Goal: Task Accomplishment & Management: Use online tool/utility

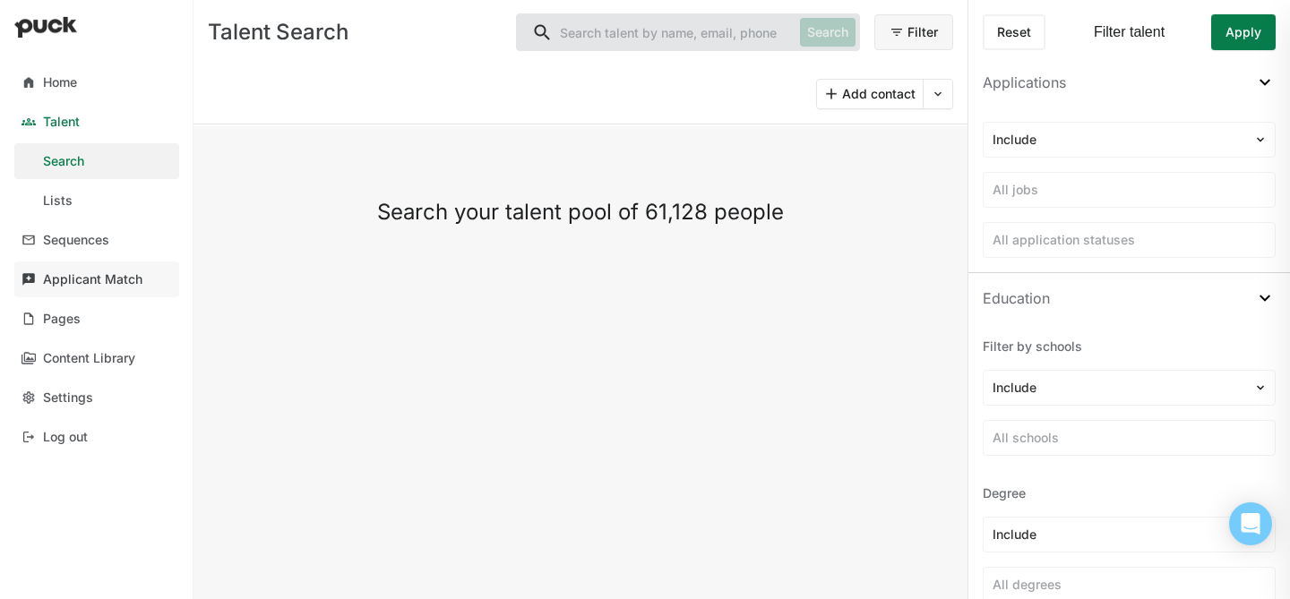
click at [81, 275] on div "Applicant Match" at bounding box center [92, 279] width 99 height 15
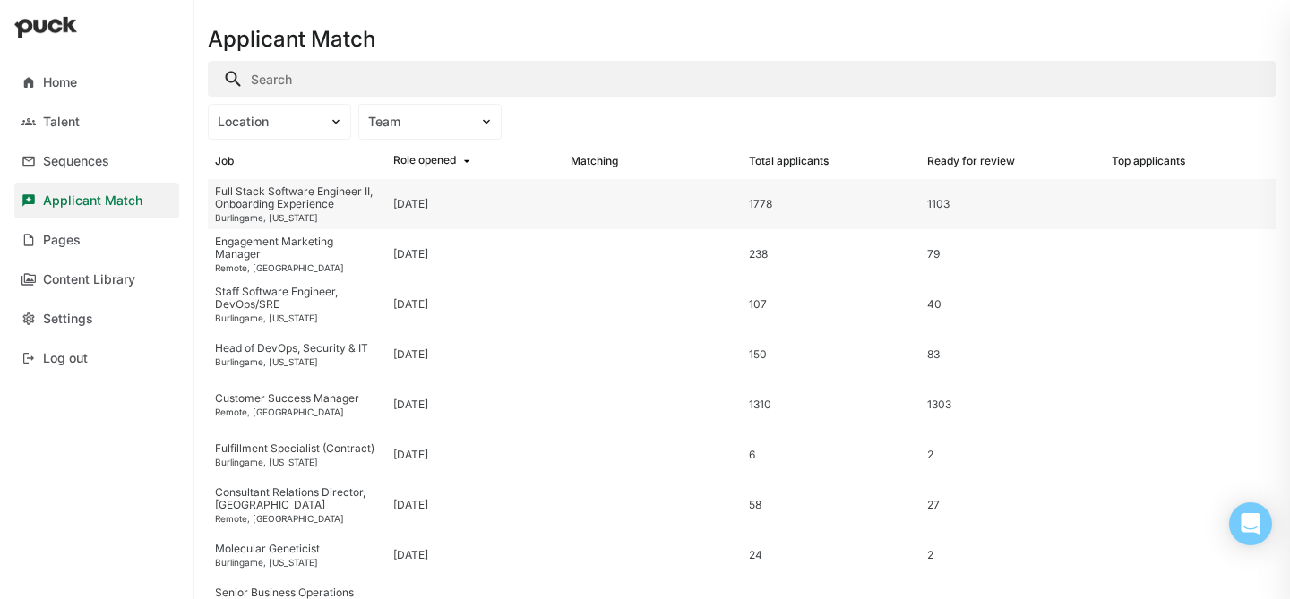
click at [293, 201] on div "Full Stack Software Engineer II, Onboarding Experience" at bounding box center [297, 198] width 164 height 26
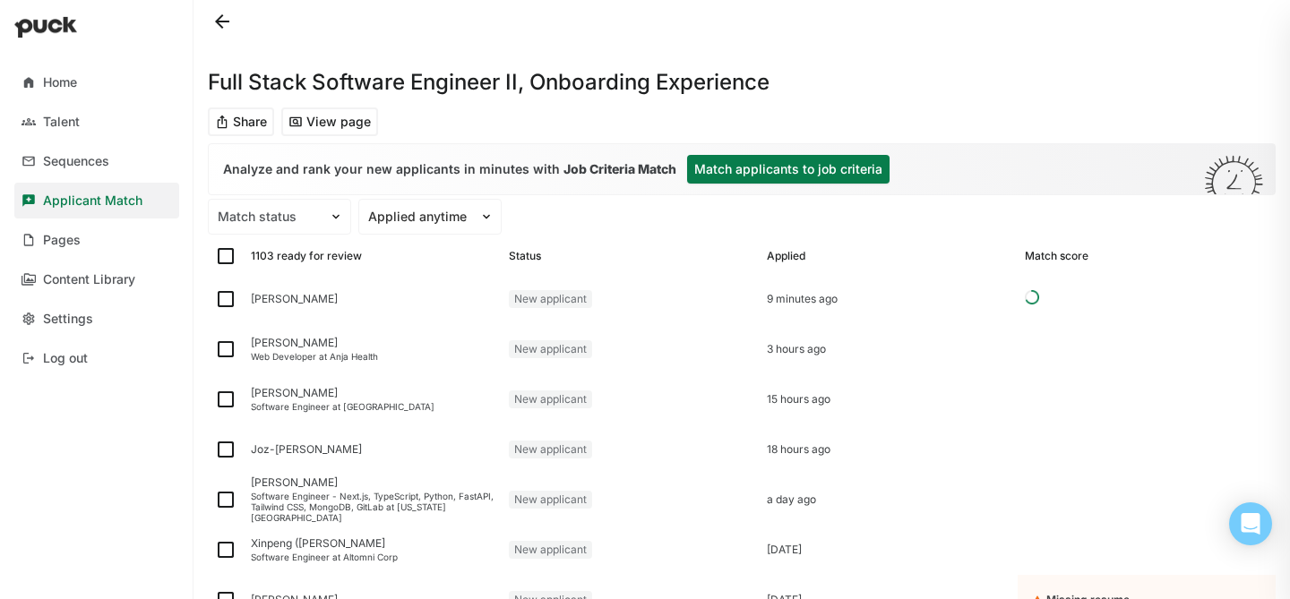
click at [714, 154] on div "Analyze and rank your new applicants in minutes with Job Criteria Match Match a…" at bounding box center [742, 169] width 1066 height 50
click at [718, 167] on button "Match applicants to job criteria" at bounding box center [788, 169] width 202 height 29
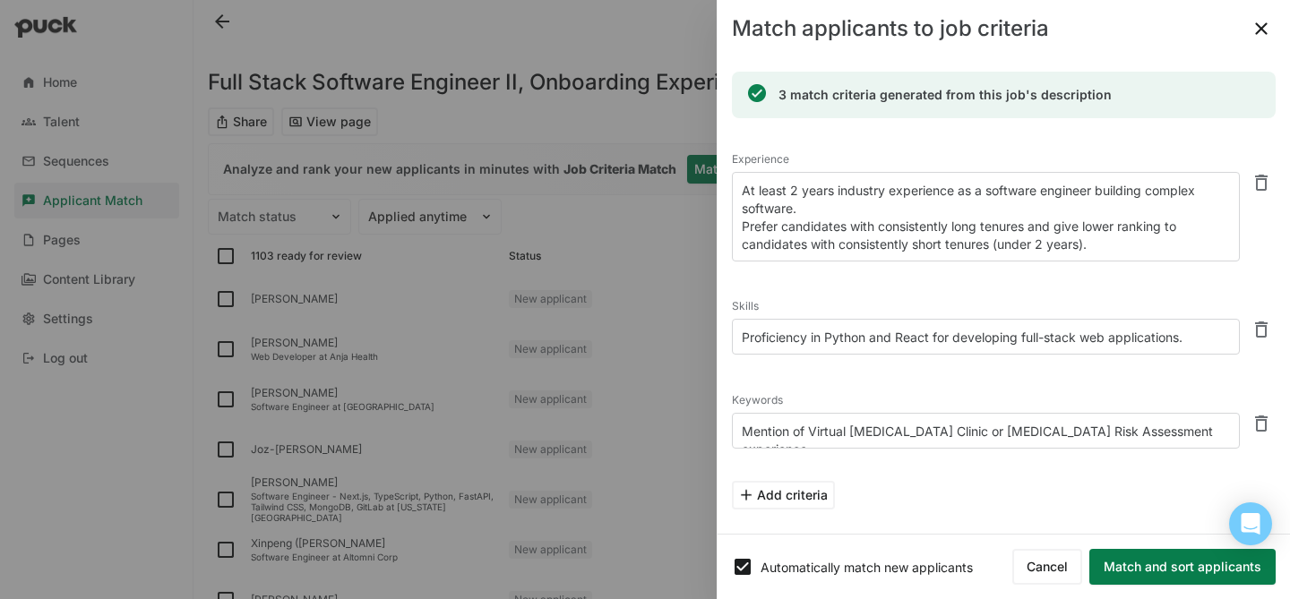
click at [1165, 569] on button "Match and sort applicants" at bounding box center [1182, 567] width 186 height 36
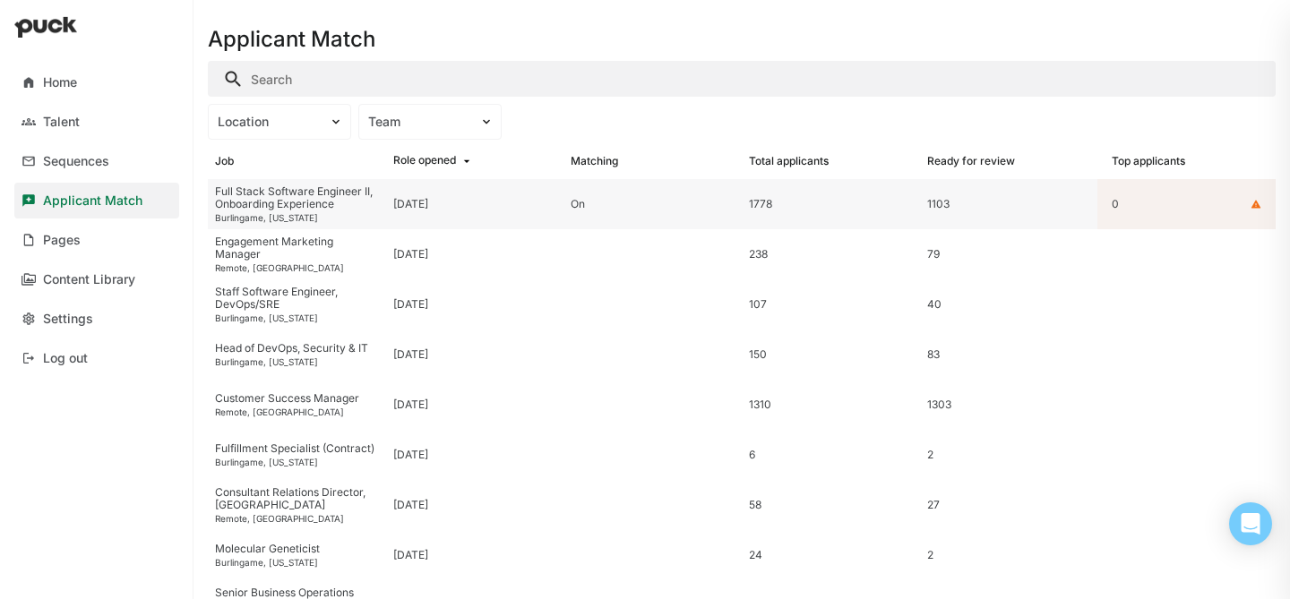
click at [329, 210] on div "Full Stack Software Engineer II, Onboarding Experience" at bounding box center [297, 198] width 164 height 26
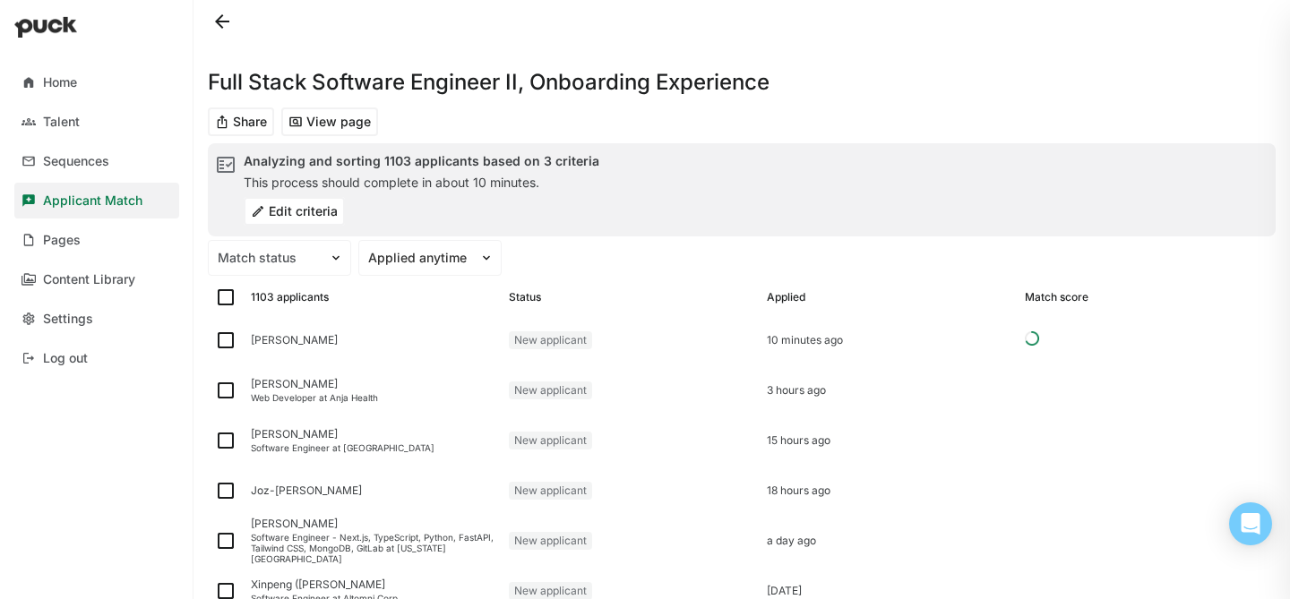
click at [272, 206] on button "Edit criteria" at bounding box center [294, 211] width 101 height 29
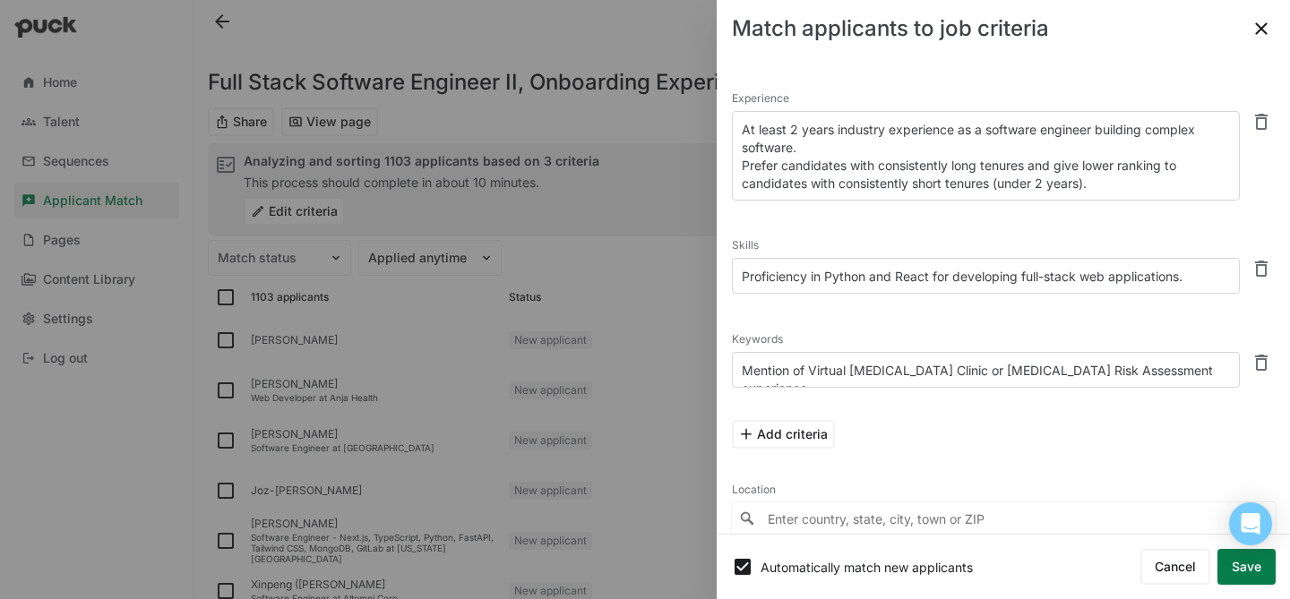
click at [893, 148] on textarea "At least 2 years industry experience as a software engineer building complex so…" at bounding box center [986, 156] width 508 height 90
click at [1044, 168] on textarea "At least 2 years industry experience as a software engineer building complex so…" at bounding box center [986, 156] width 508 height 90
drag, startPoint x: 1137, startPoint y: 188, endPoint x: 716, endPoint y: 104, distance: 429.4
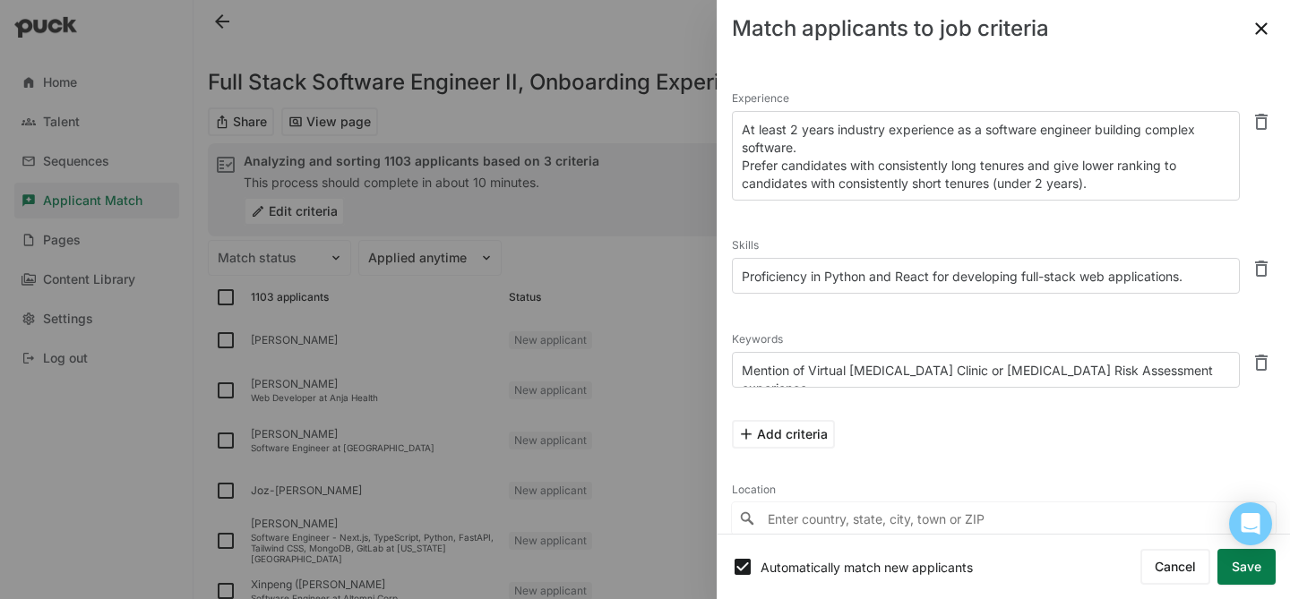
click at [717, 104] on div "Match applicants to job criteria Experience At least 2 years industry experienc…" at bounding box center [1003, 299] width 573 height 599
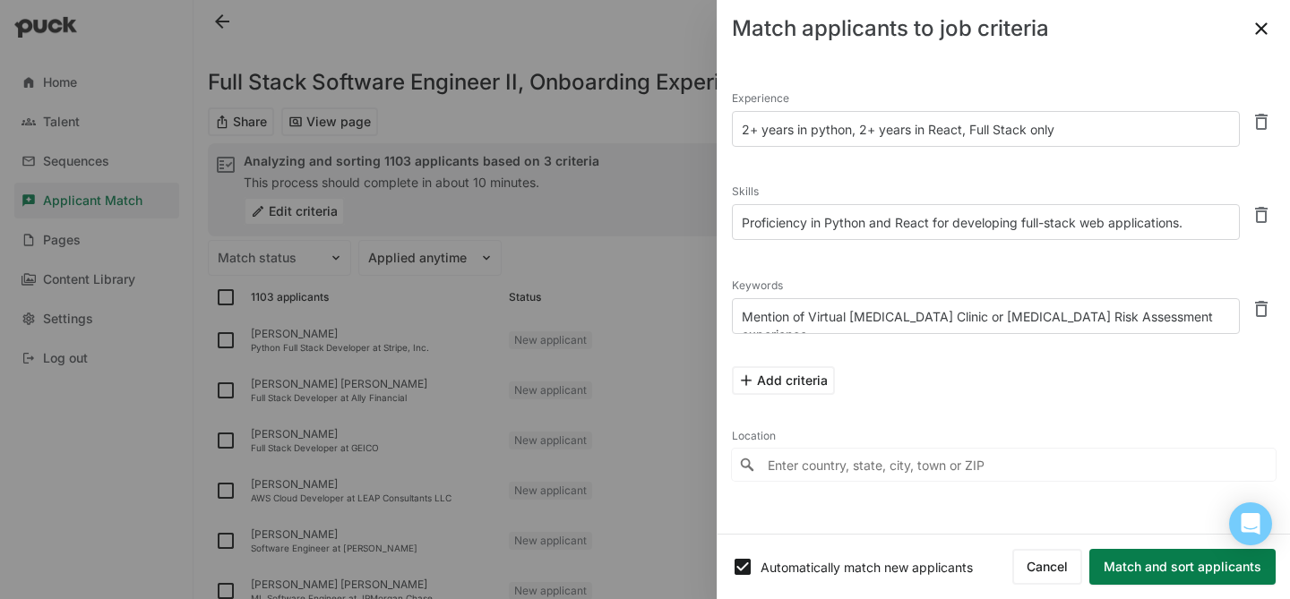
click at [1036, 125] on textarea "2+ years in python, 2+ years in React, Full Stack only" at bounding box center [986, 129] width 508 height 36
click at [1035, 125] on textarea "2+ years in python, 2+ years in React, Full Stack only" at bounding box center [986, 129] width 508 height 36
click at [975, 136] on textarea "2+ years in python, 2+ years in React, Full Stack" at bounding box center [986, 129] width 508 height 36
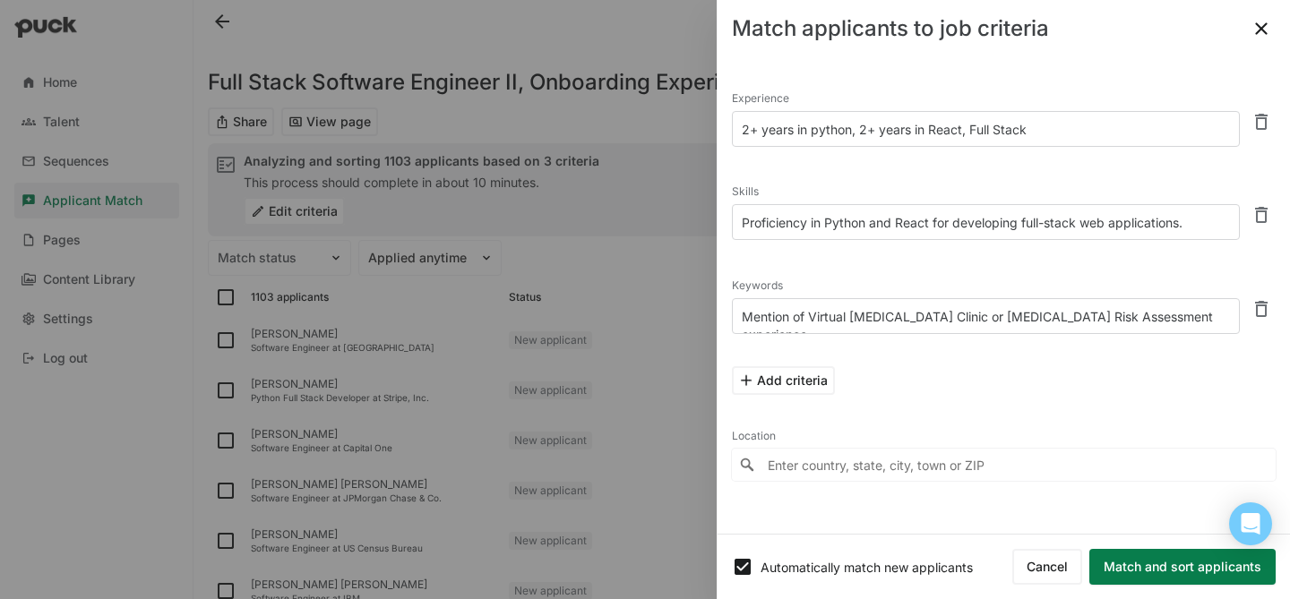
type textarea "2+ years in python, 2+ years in React, Full Stack"
click at [910, 310] on textarea "Mention of Virtual [MEDICAL_DATA] Clinic or [MEDICAL_DATA] Risk Assessment expe…" at bounding box center [986, 316] width 508 height 36
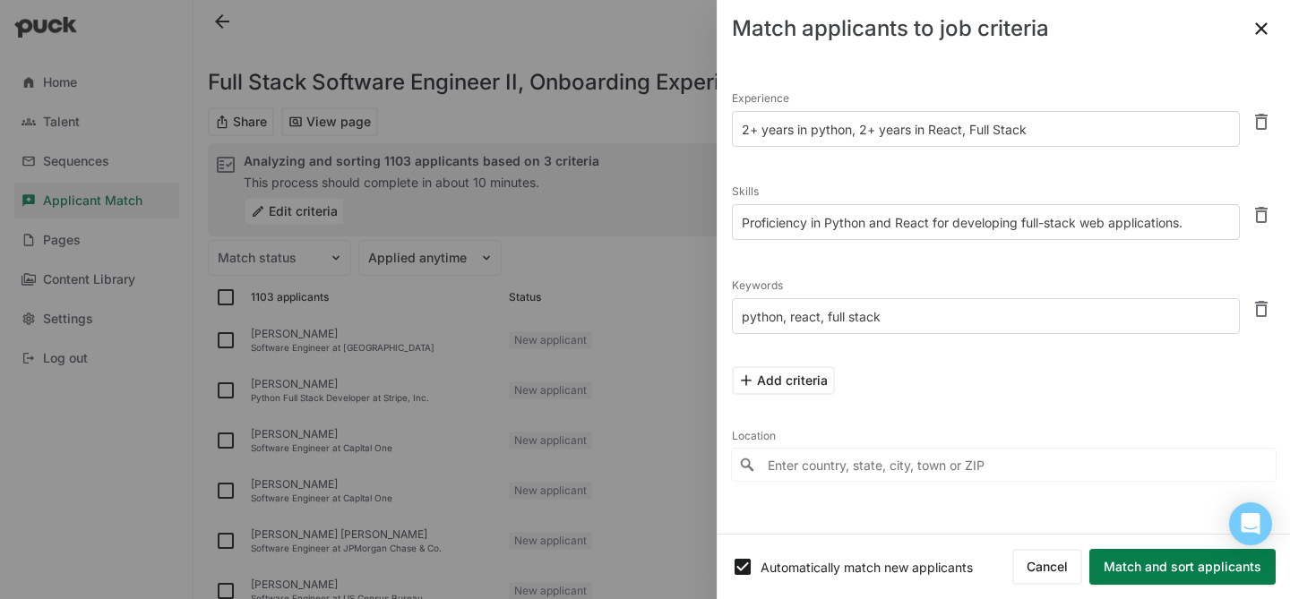
type textarea "python, react, full stack"
click at [1145, 569] on button "Match and sort applicants" at bounding box center [1182, 567] width 186 height 36
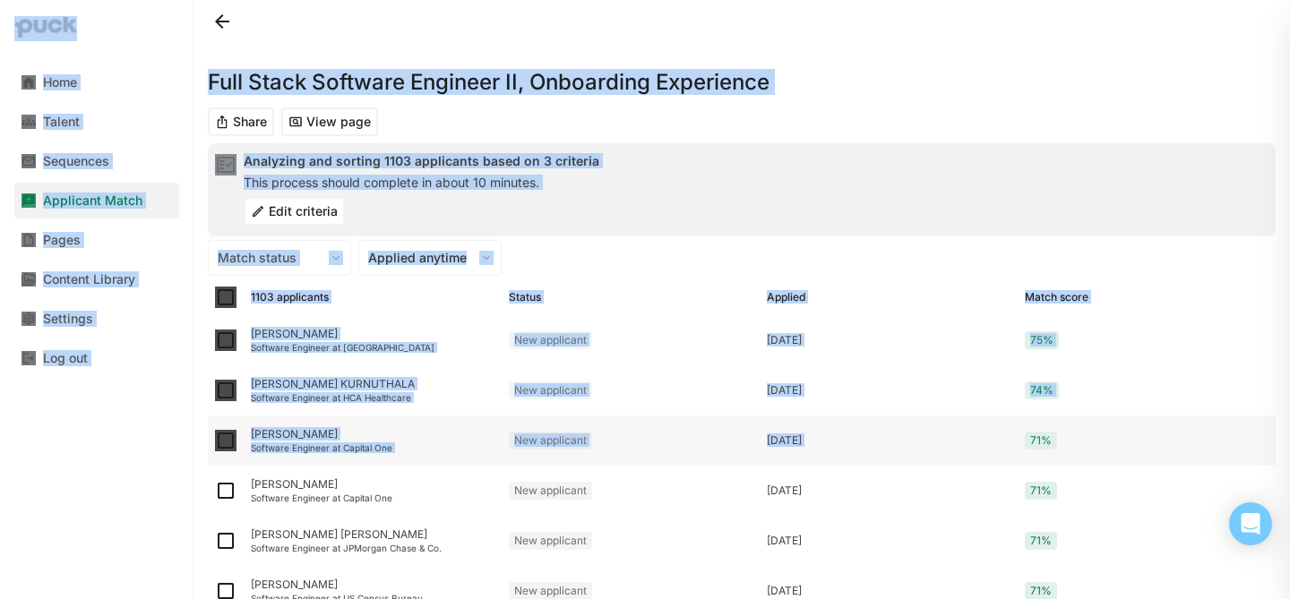
drag, startPoint x: 1141, startPoint y: 562, endPoint x: 1196, endPoint y: 431, distance: 141.7
click at [1196, 431] on div "Home Talent Sequences Applicant Match Pages Content Library Settings Log out Fu…" at bounding box center [645, 299] width 1290 height 599
click at [1119, 257] on div "Match status Applied anytime" at bounding box center [742, 258] width 1068 height 36
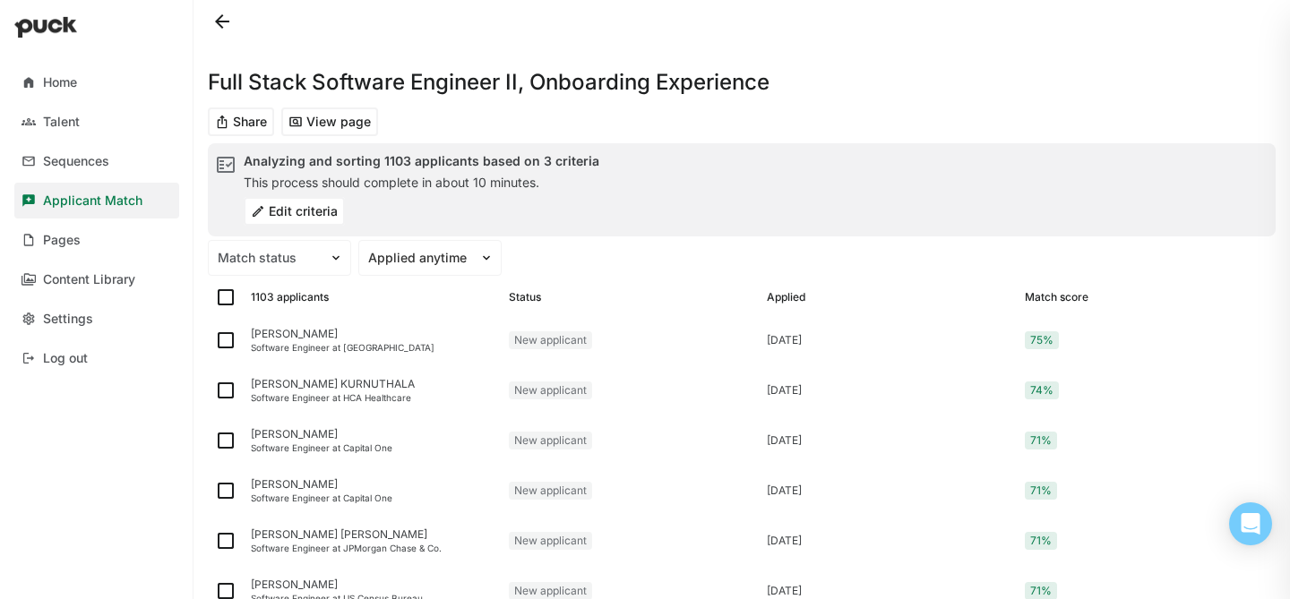
click at [301, 211] on button "Edit criteria" at bounding box center [294, 211] width 101 height 29
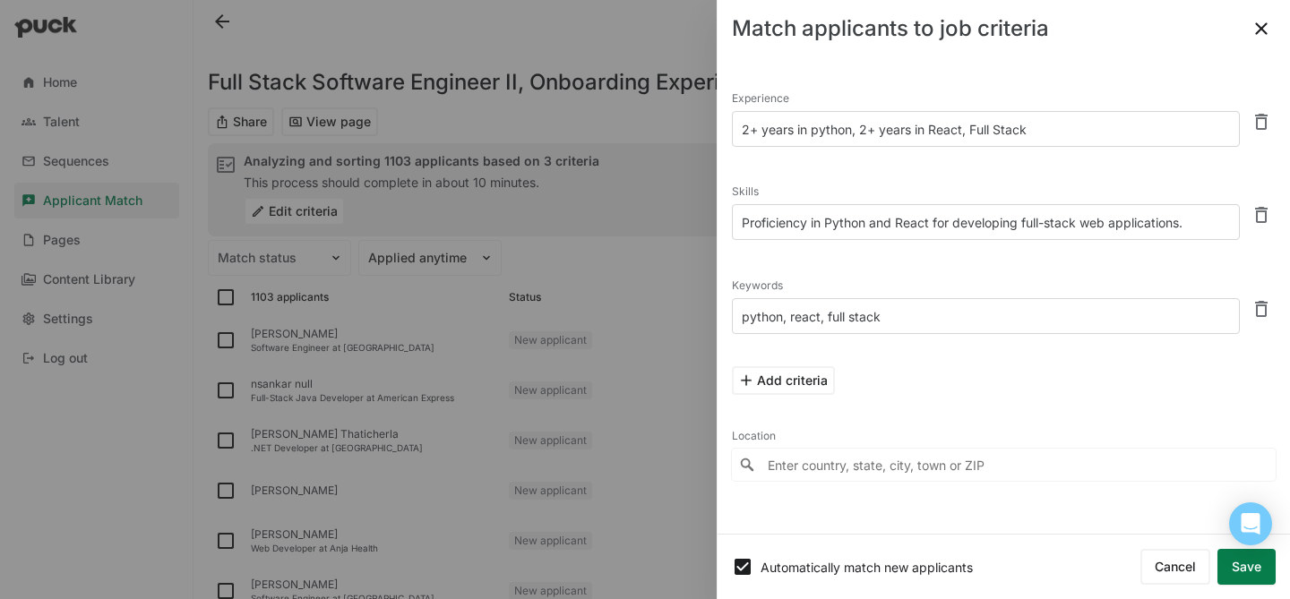
click at [1254, 30] on button at bounding box center [1261, 28] width 29 height 29
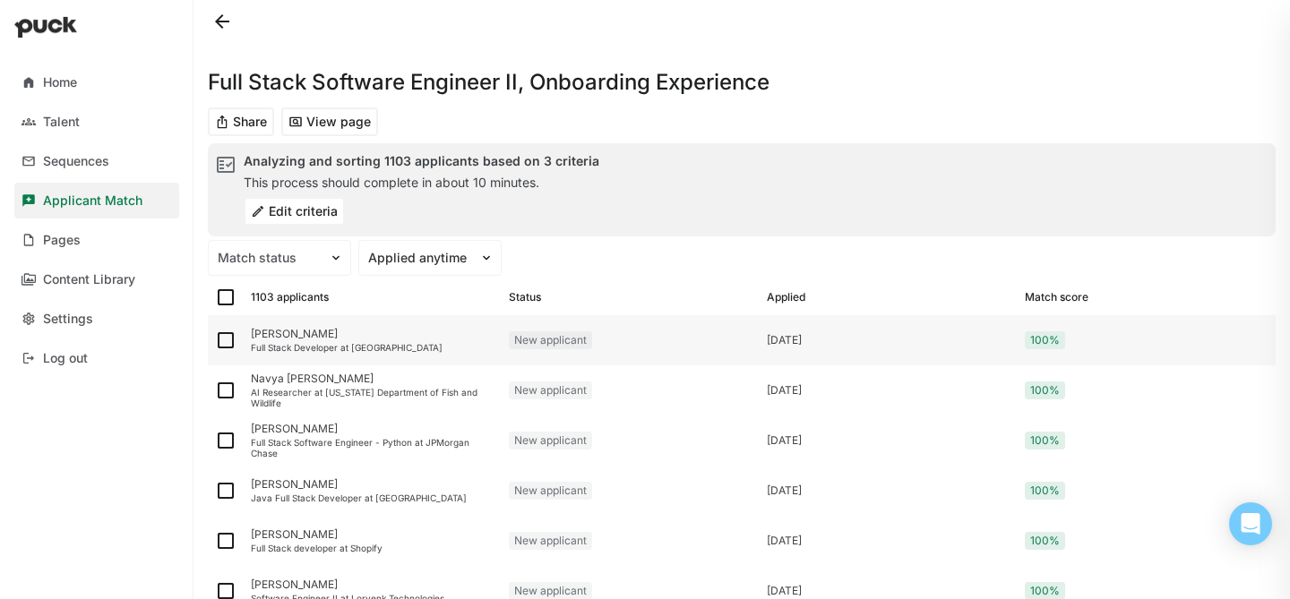
click at [342, 340] on div "[PERSON_NAME]" at bounding box center [373, 334] width 244 height 13
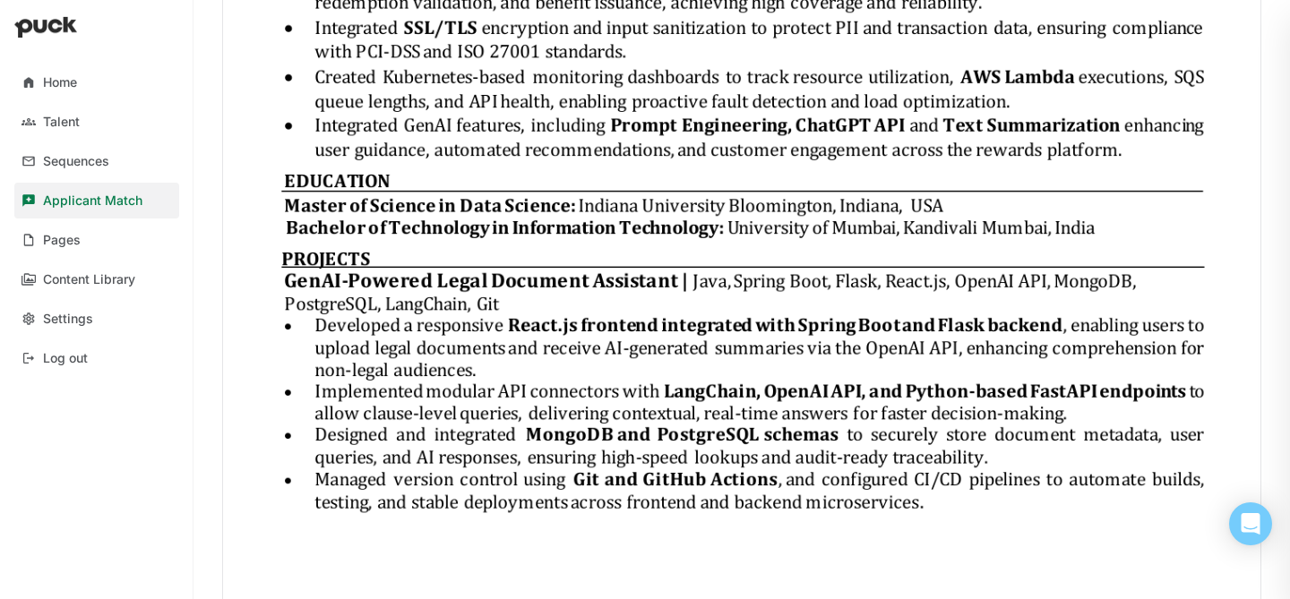
scroll to position [2959, 0]
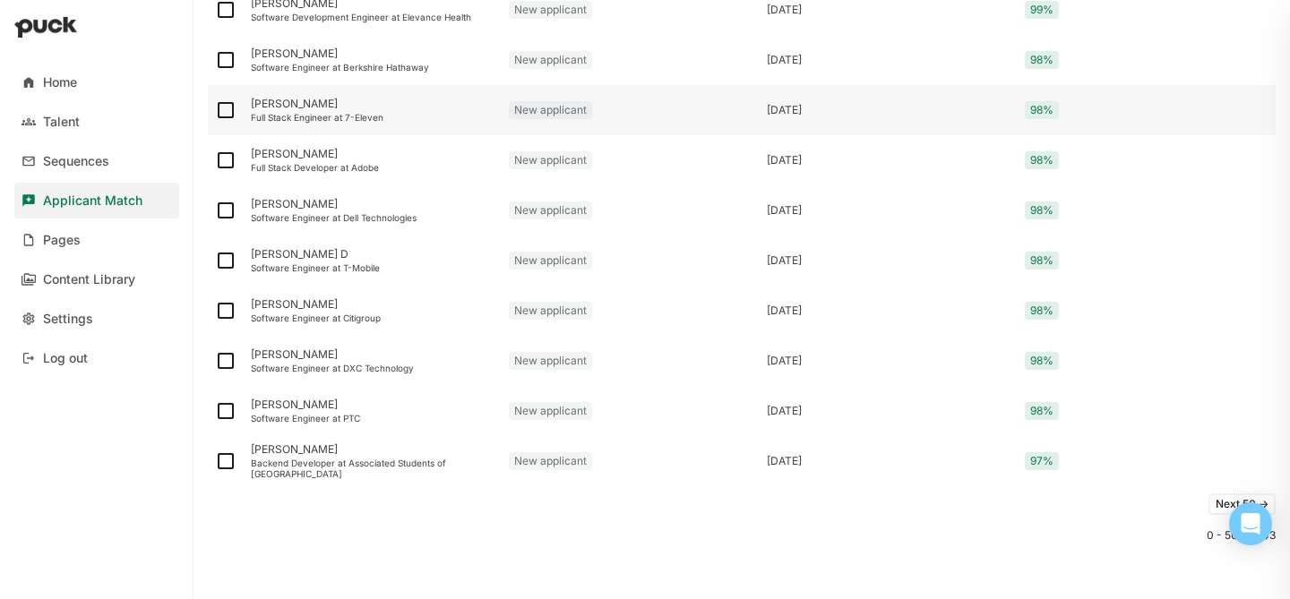
scroll to position [2341, 0]
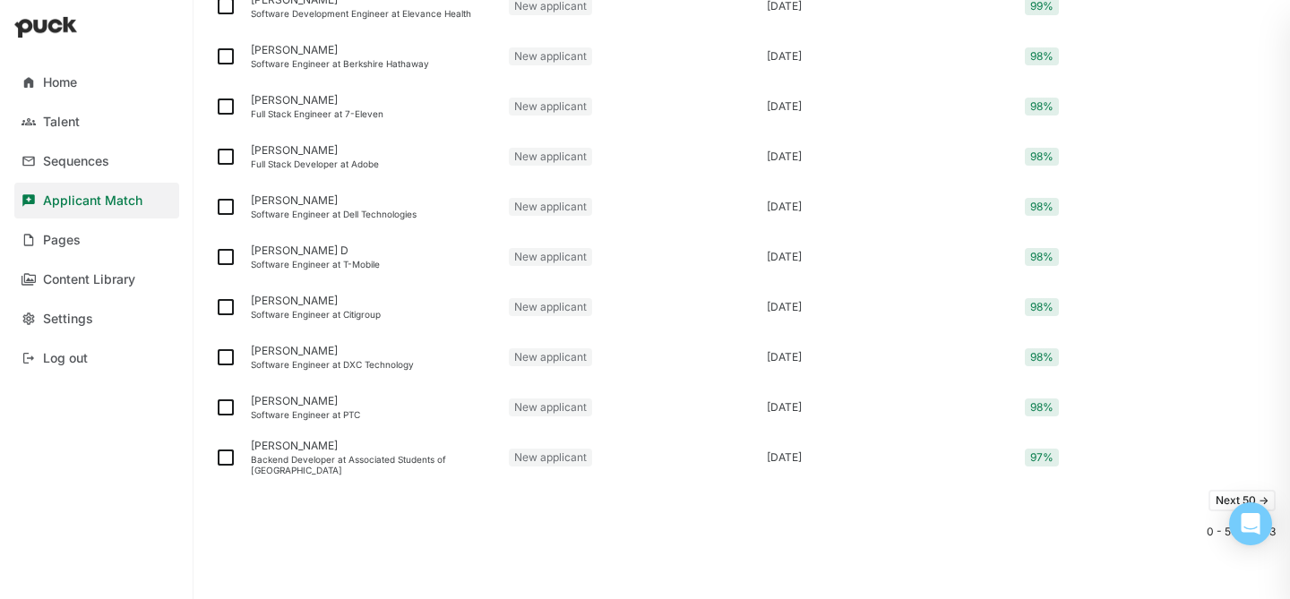
click at [1217, 499] on button "Next 50 ->" at bounding box center [1241, 501] width 67 height 22
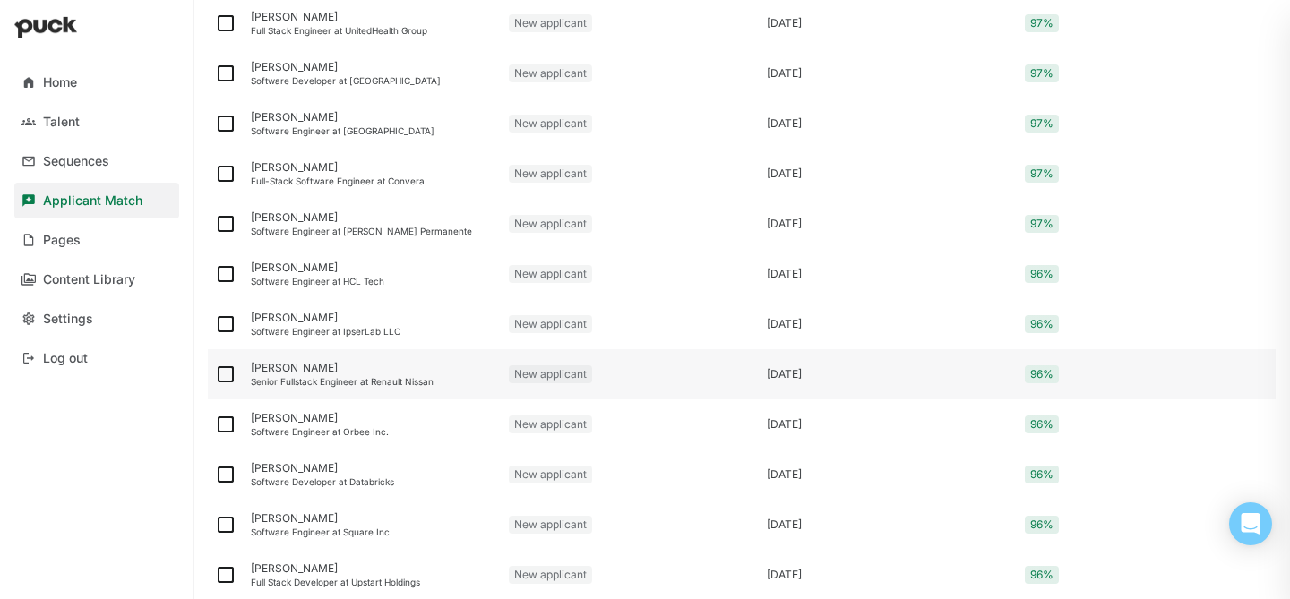
scroll to position [556, 0]
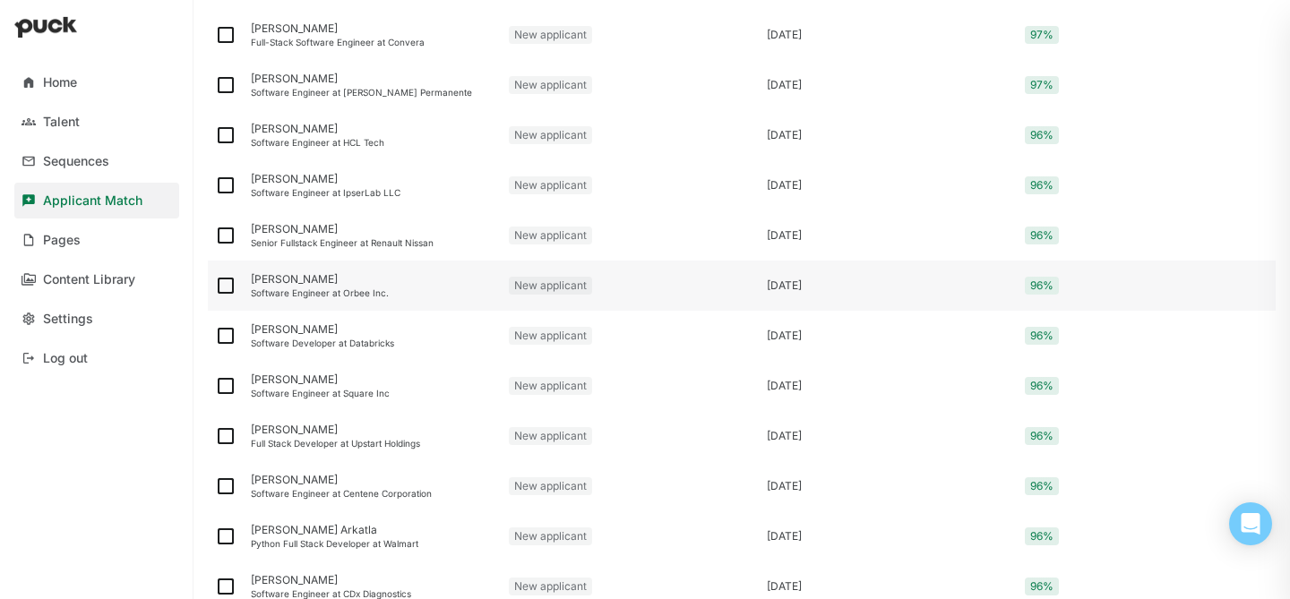
click at [342, 286] on div "[PERSON_NAME] Software Engineer at Orbee Inc." at bounding box center [373, 286] width 258 height 50
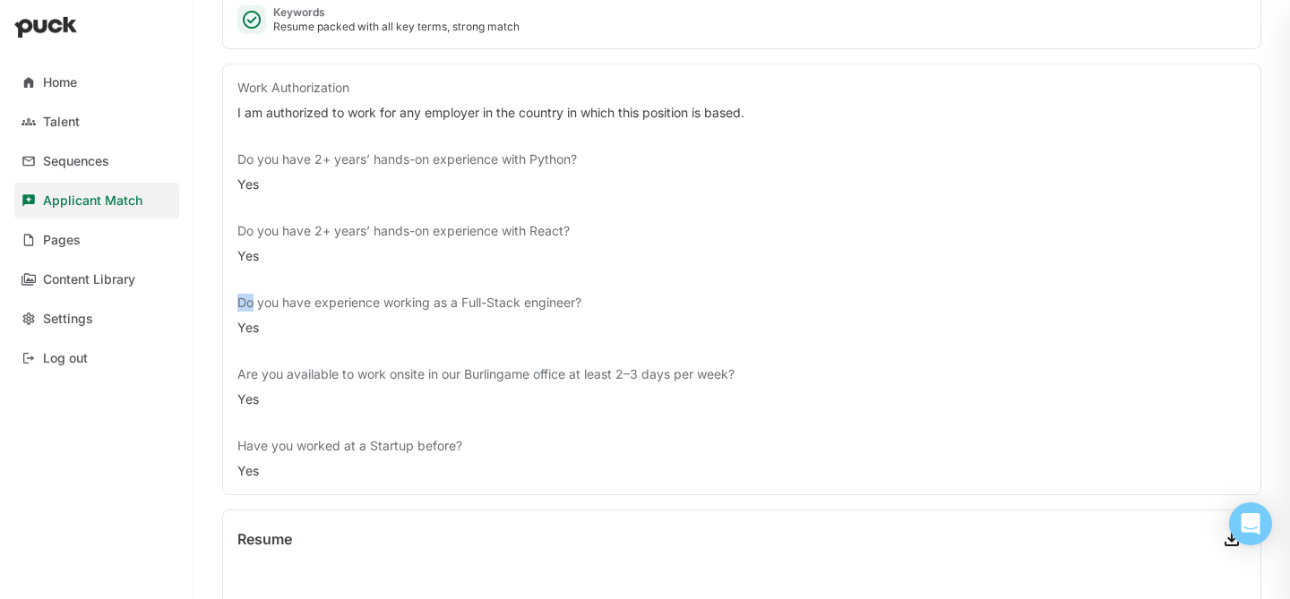
click at [342, 286] on div "Work Authorization I am authorized to work for any employer in the country in w…" at bounding box center [741, 279] width 1009 height 401
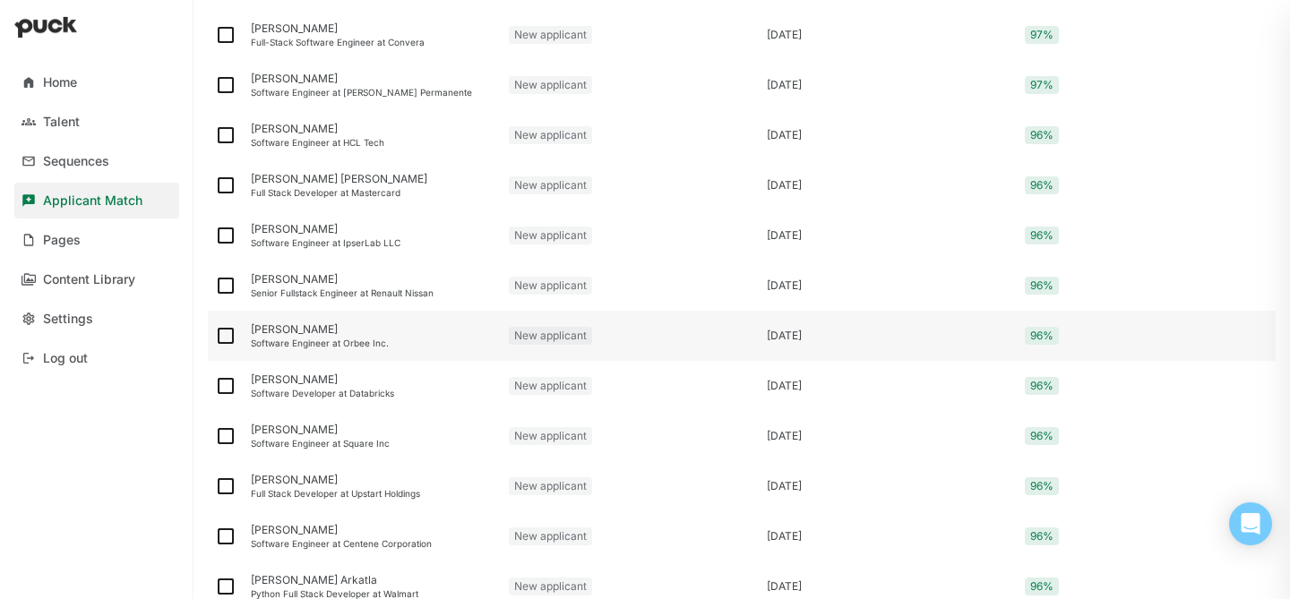
click at [282, 336] on div "[PERSON_NAME] Software Engineer at Orbee Inc." at bounding box center [373, 336] width 258 height 50
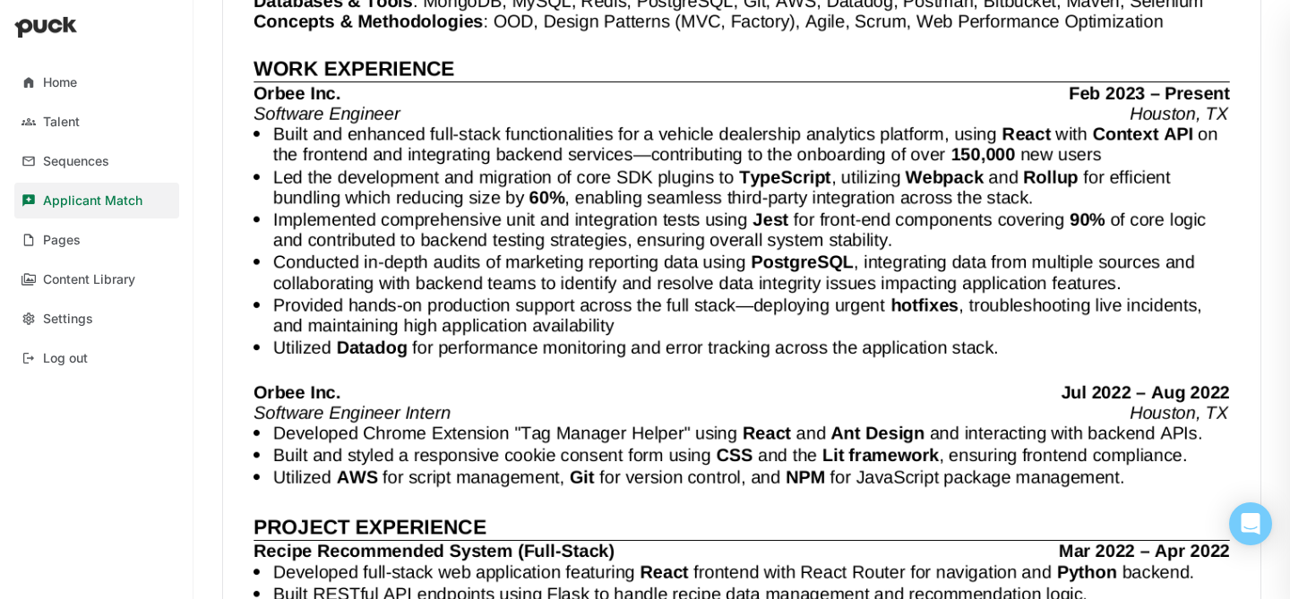
scroll to position [450, 0]
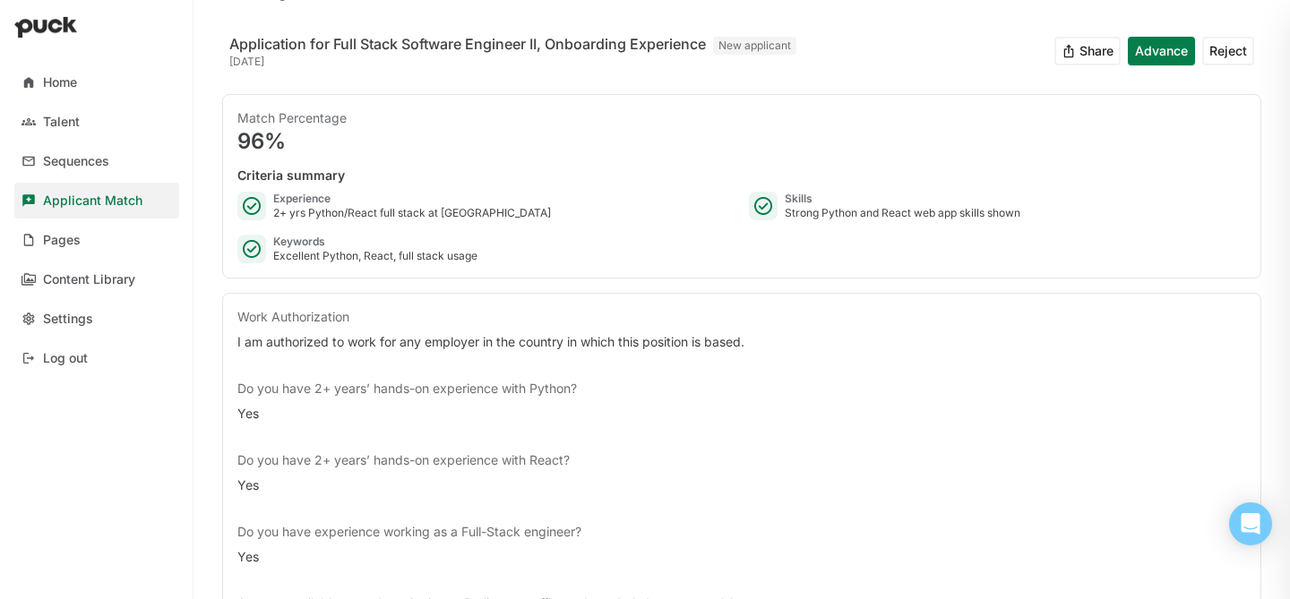
scroll to position [0, 0]
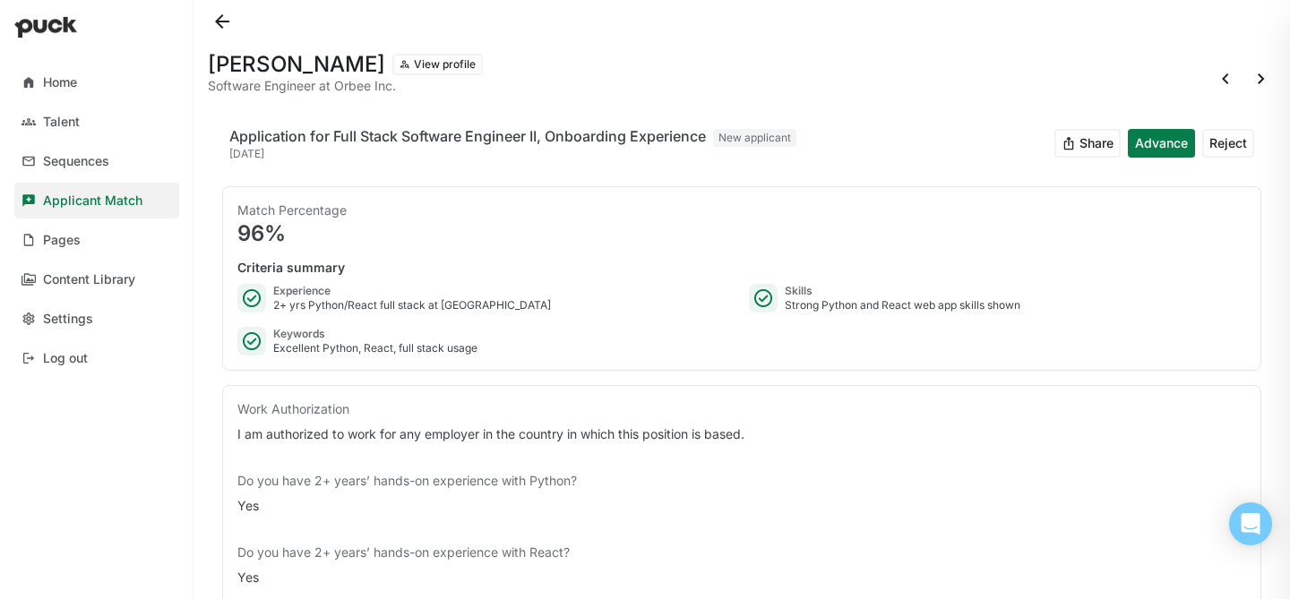
click at [211, 20] on button at bounding box center [222, 21] width 29 height 29
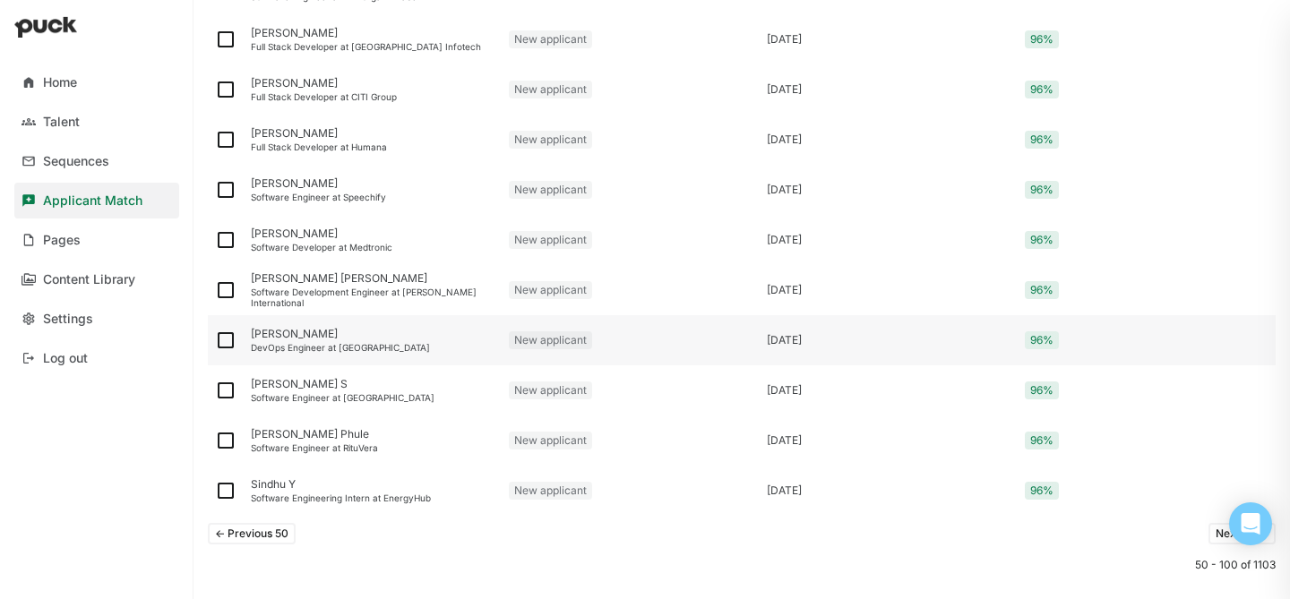
scroll to position [2341, 0]
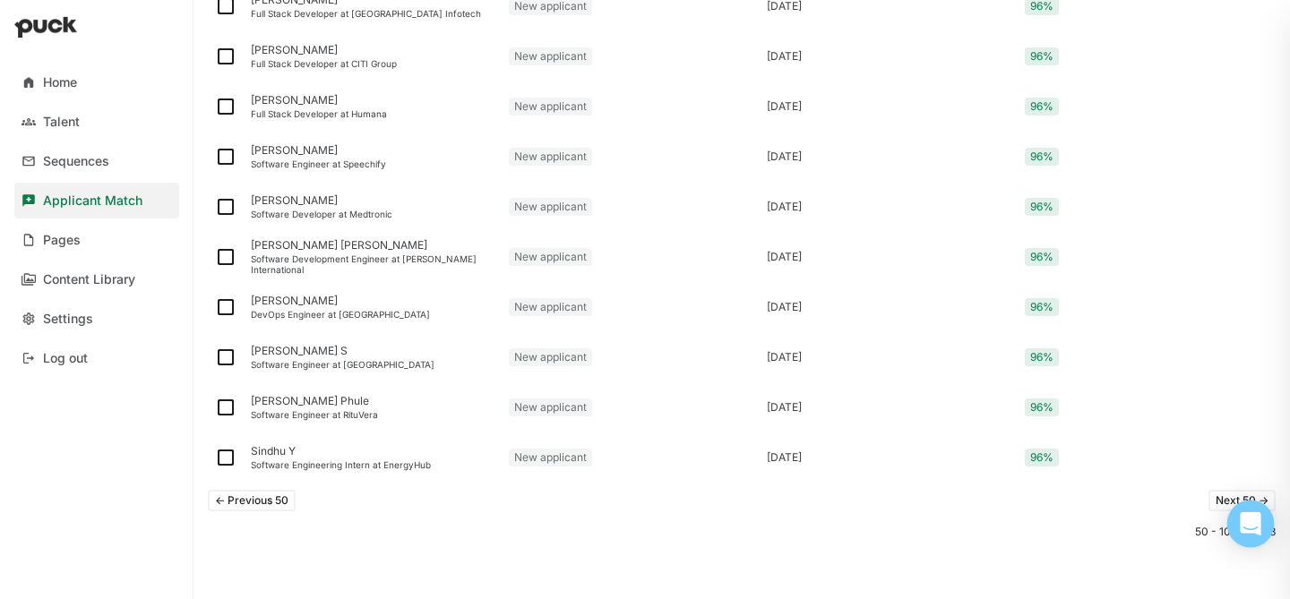
click at [1231, 500] on body "Home Talent Sequences Applicant Match Pages Content Library Settings Log out Fu…" at bounding box center [645, 299] width 1290 height 599
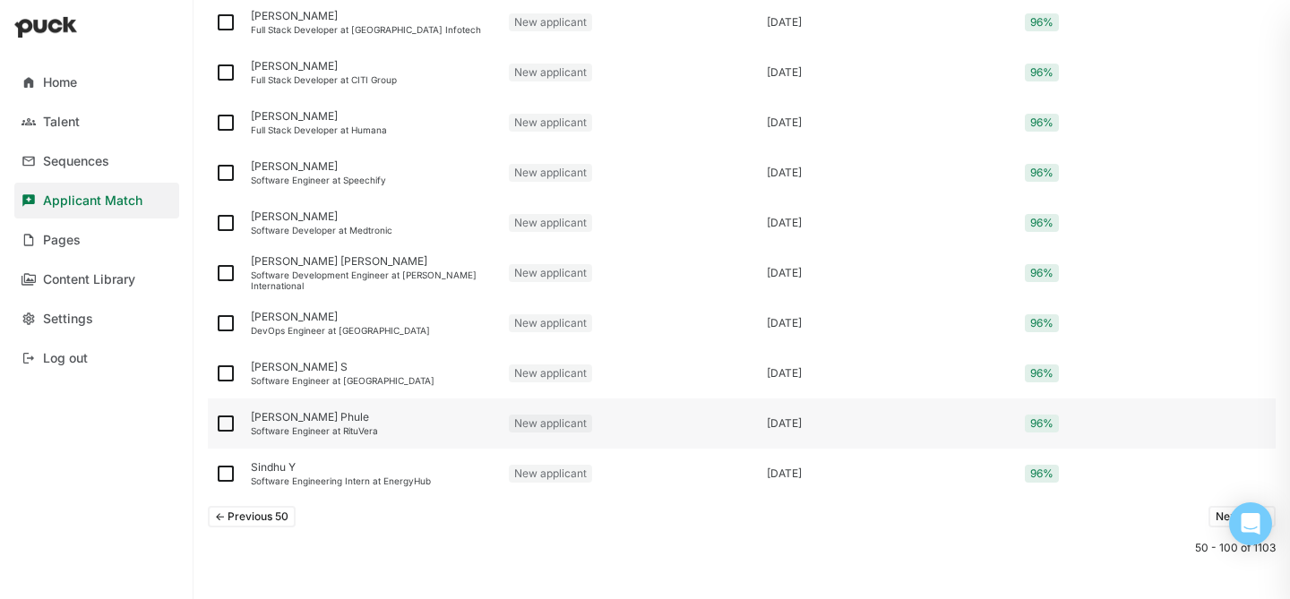
scroll to position [2357, 0]
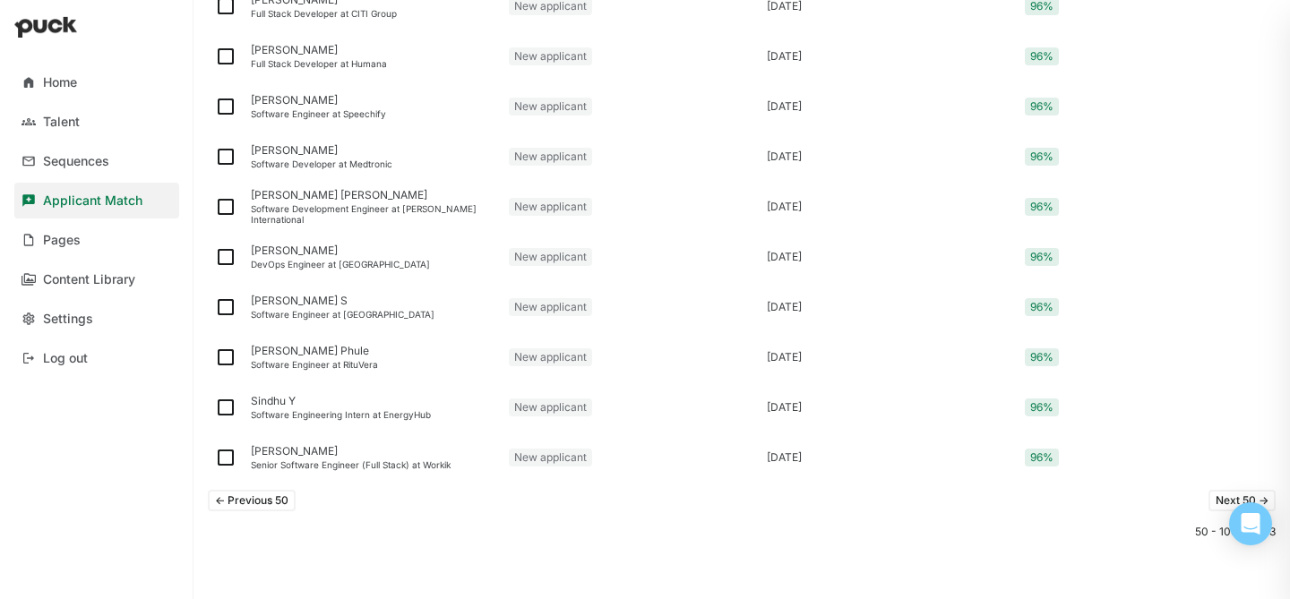
click at [1234, 496] on button "Next 50 ->" at bounding box center [1241, 501] width 67 height 22
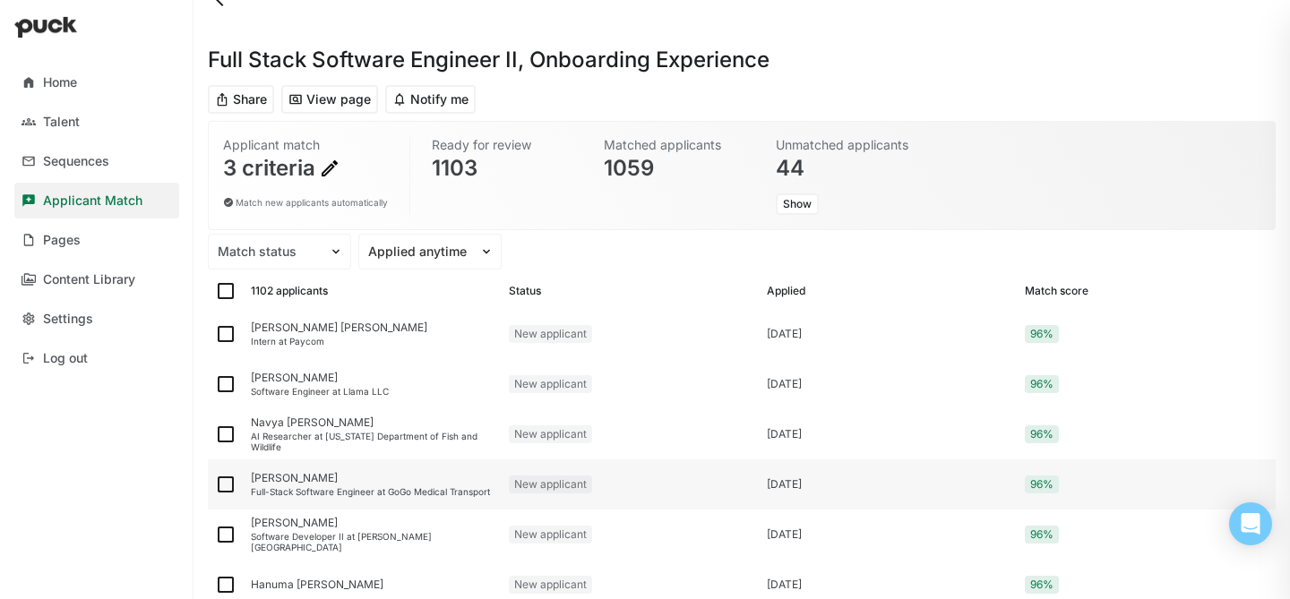
scroll to position [55, 0]
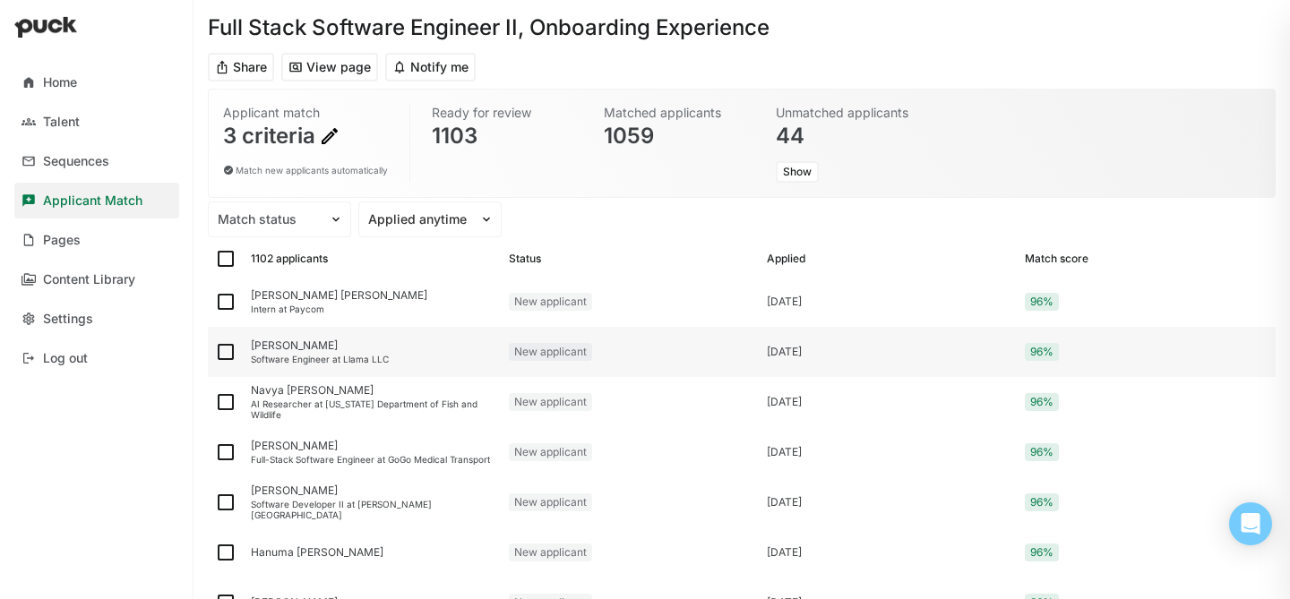
click at [364, 366] on div "[PERSON_NAME] Software Engineer at Llama LLC" at bounding box center [373, 352] width 258 height 50
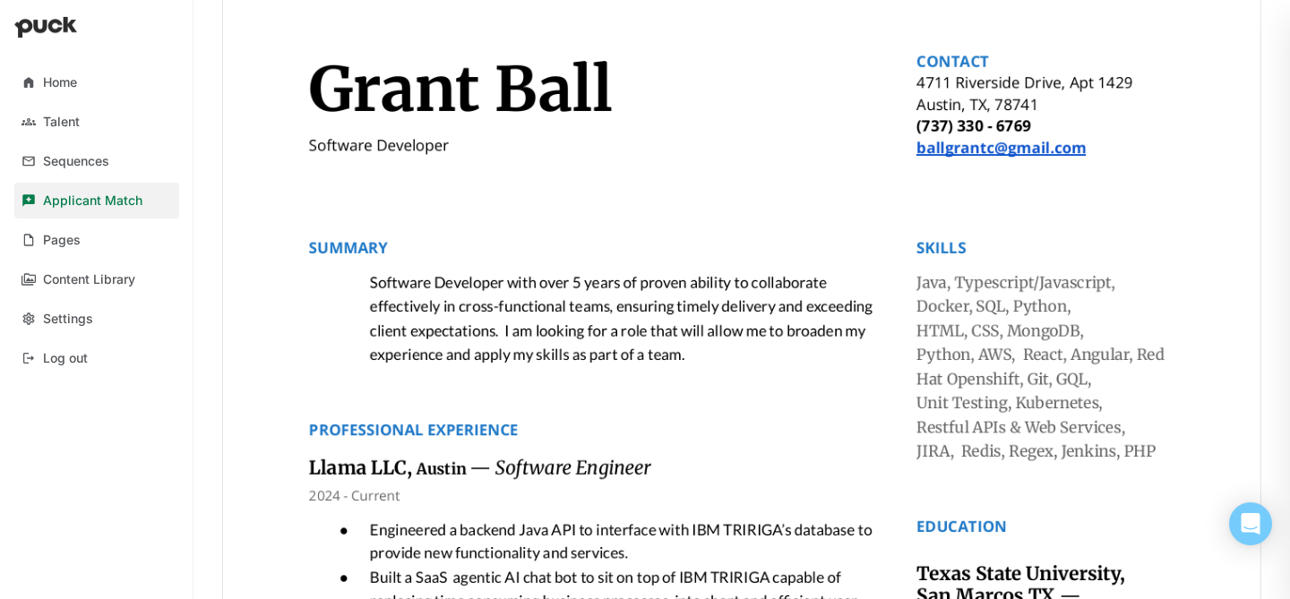
scroll to position [794, 0]
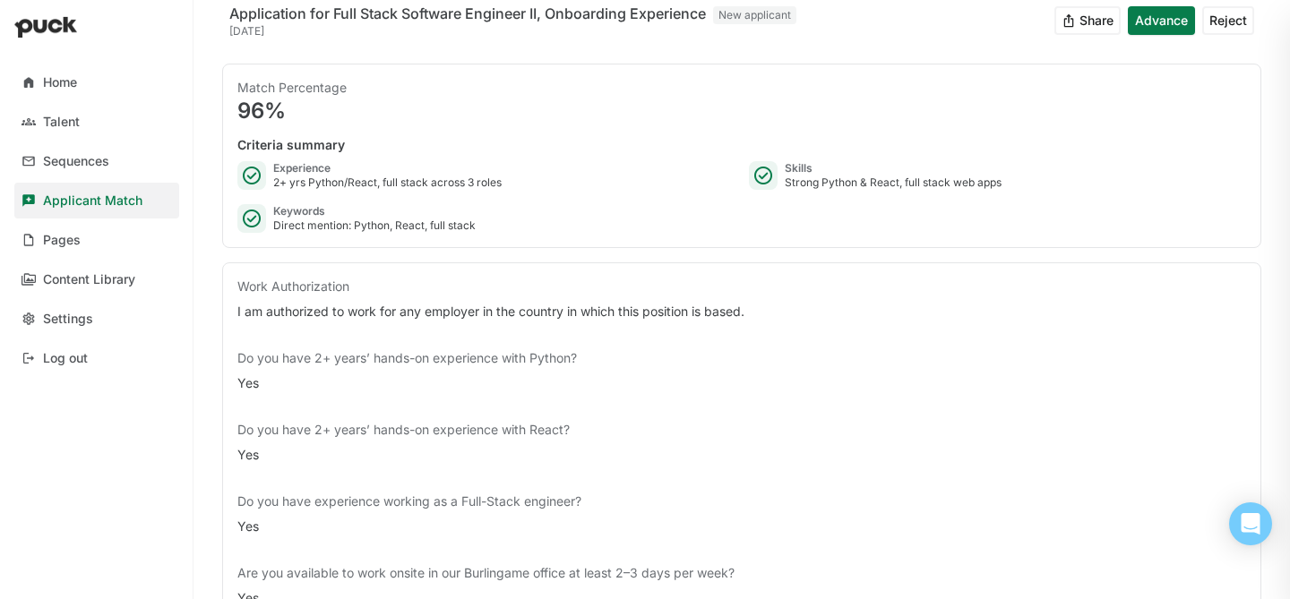
scroll to position [0, 0]
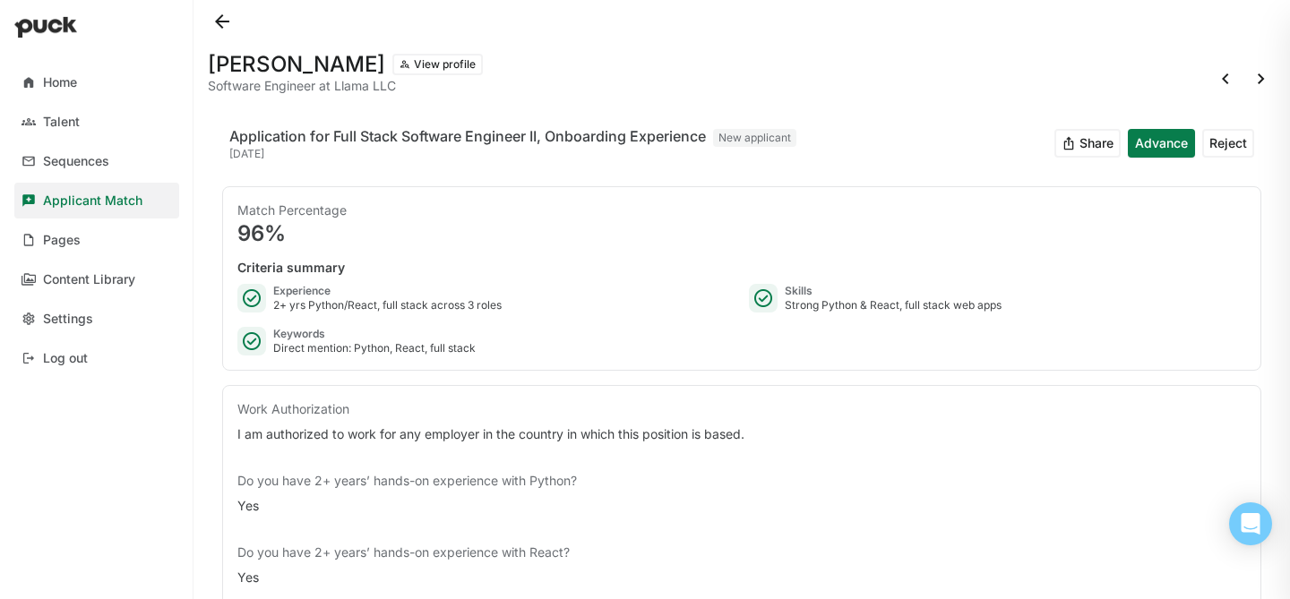
click at [228, 29] on button at bounding box center [222, 21] width 29 height 29
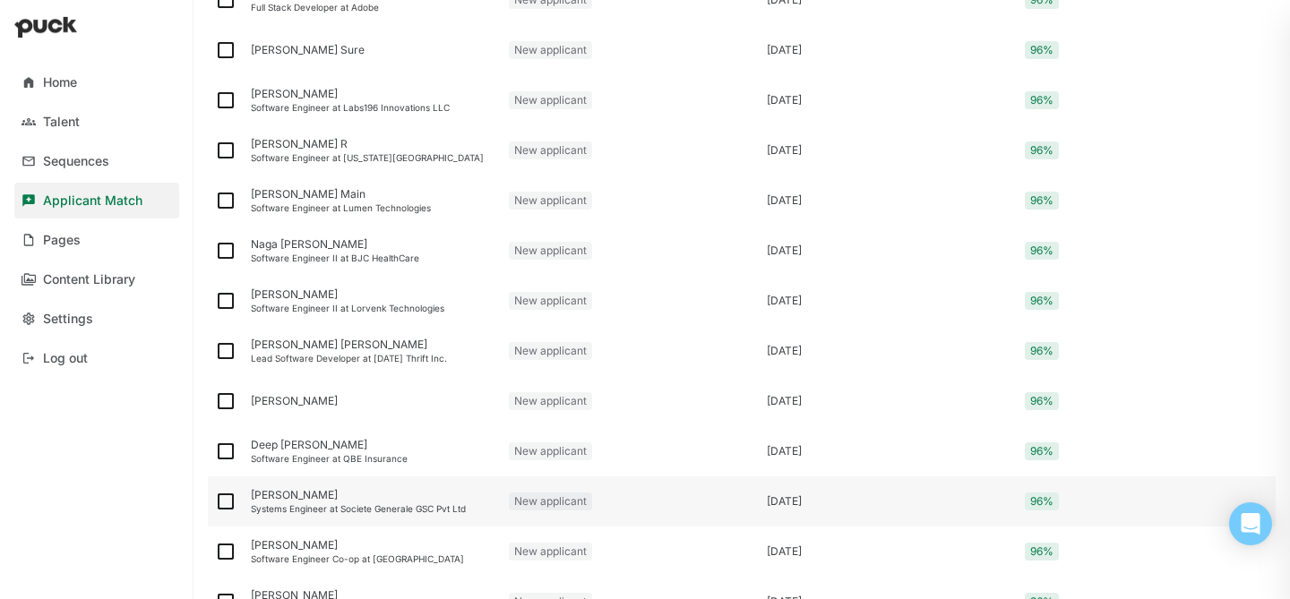
scroll to position [1451, 0]
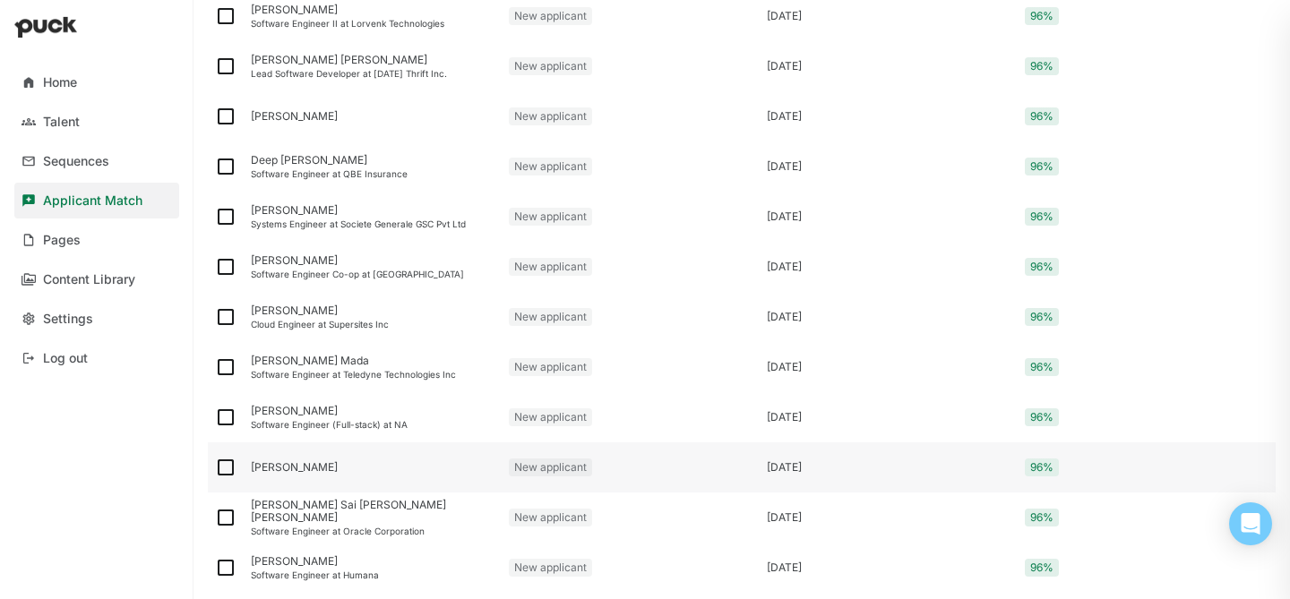
click at [425, 486] on div "[PERSON_NAME]" at bounding box center [373, 468] width 258 height 50
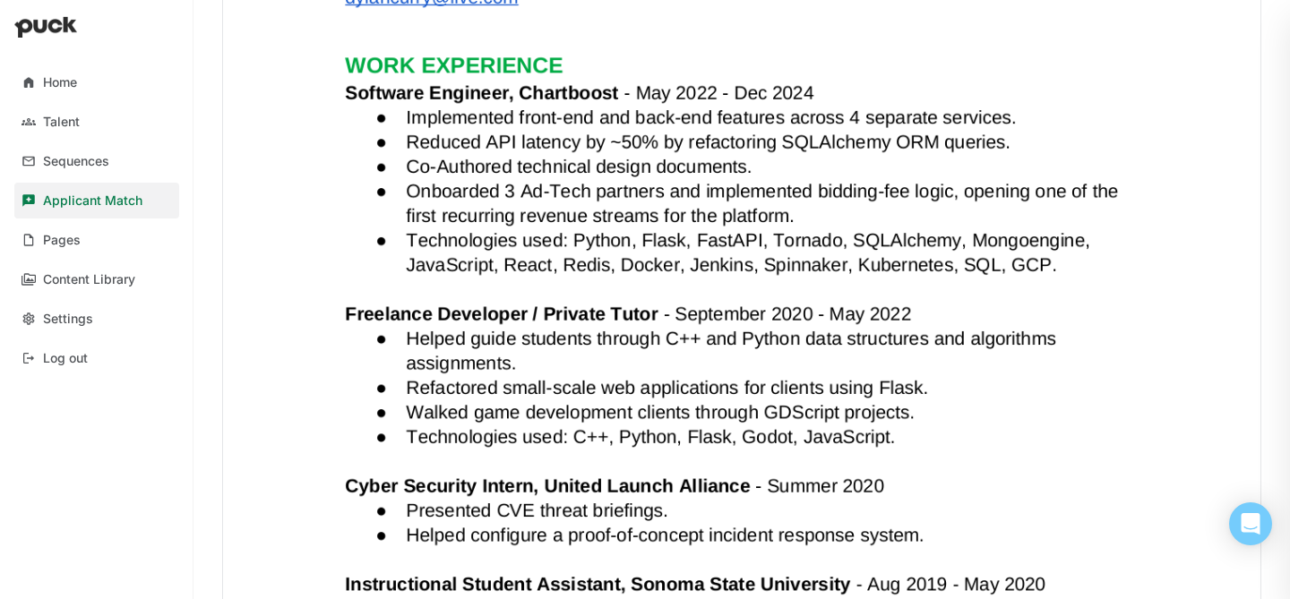
scroll to position [1011, 0]
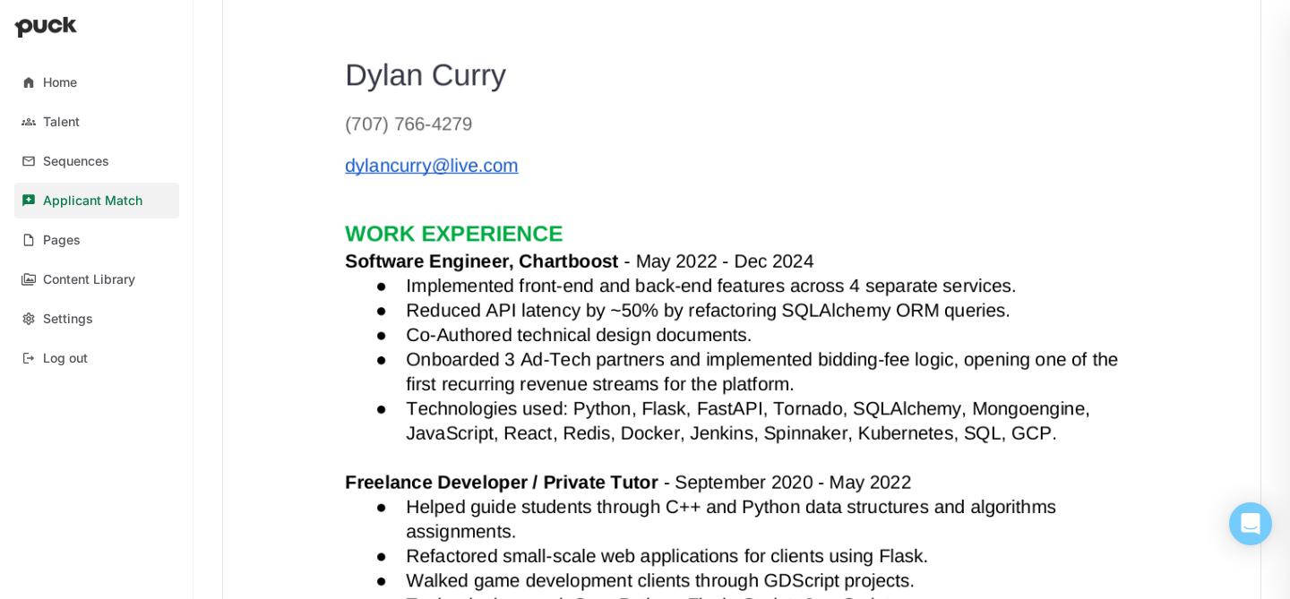
drag, startPoint x: 479, startPoint y: 78, endPoint x: 742, endPoint y: 2, distance: 273.3
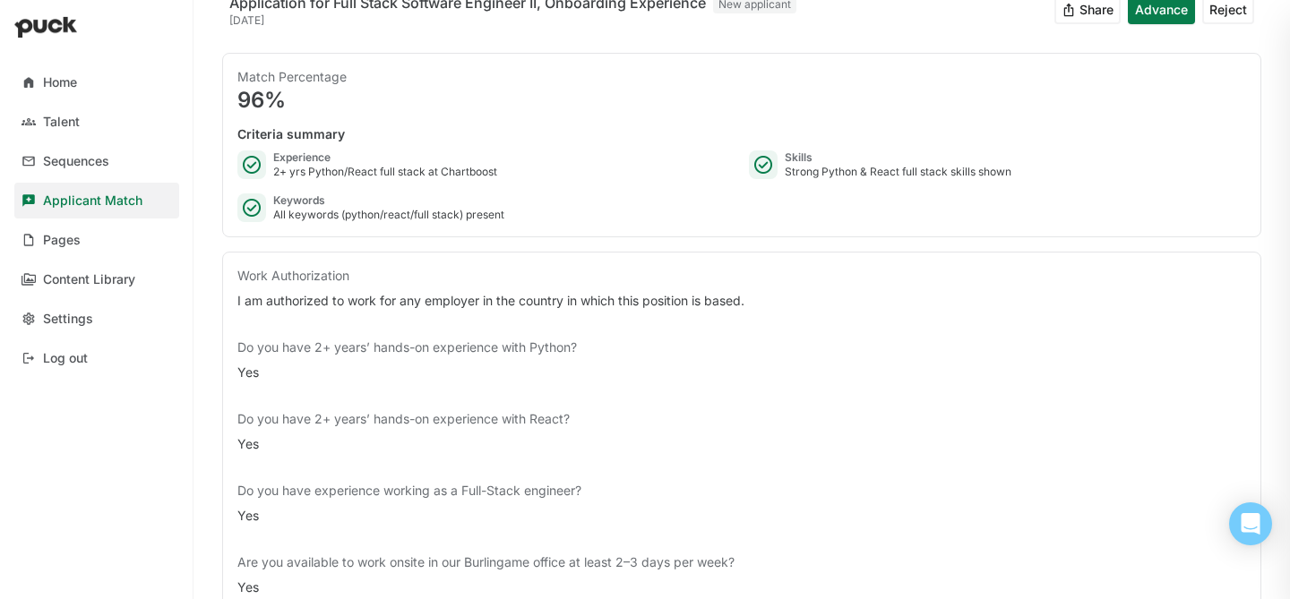
scroll to position [0, 0]
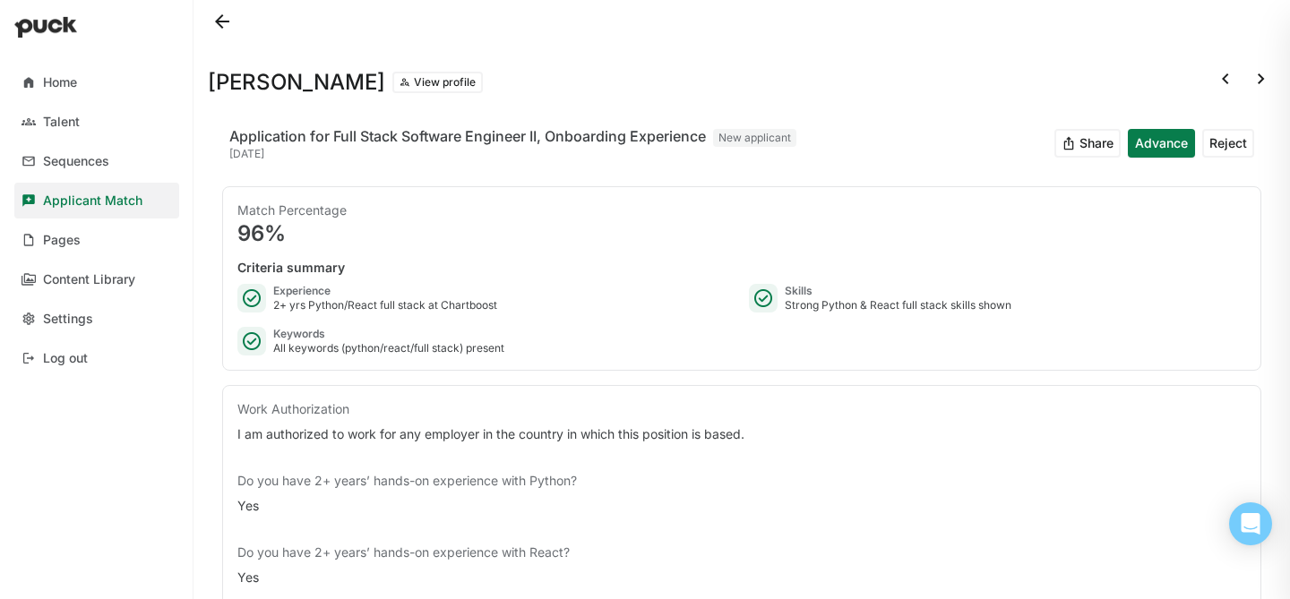
click at [214, 24] on button at bounding box center [222, 21] width 29 height 29
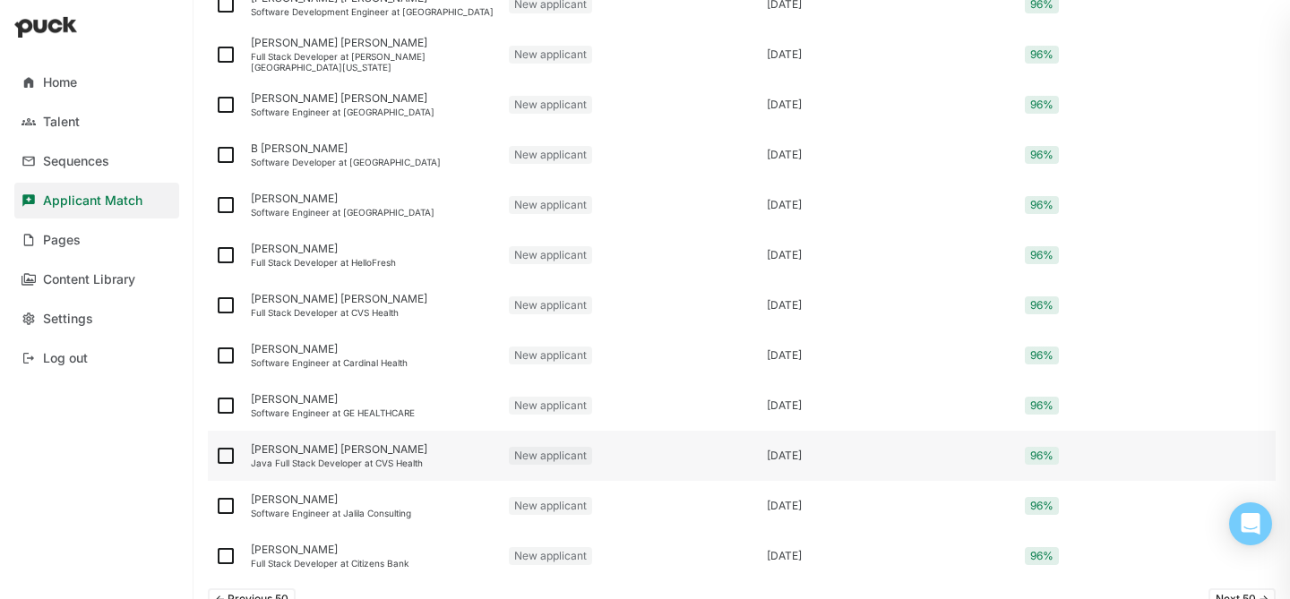
scroll to position [2357, 0]
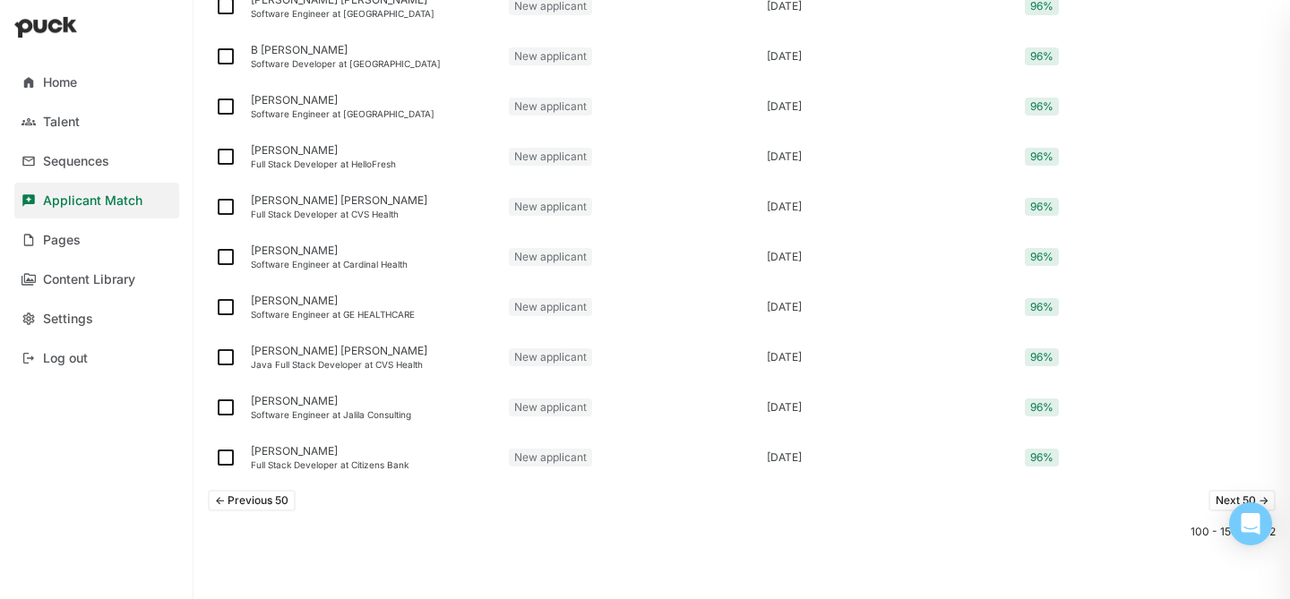
click at [1226, 504] on button "Next 50 ->" at bounding box center [1241, 501] width 67 height 22
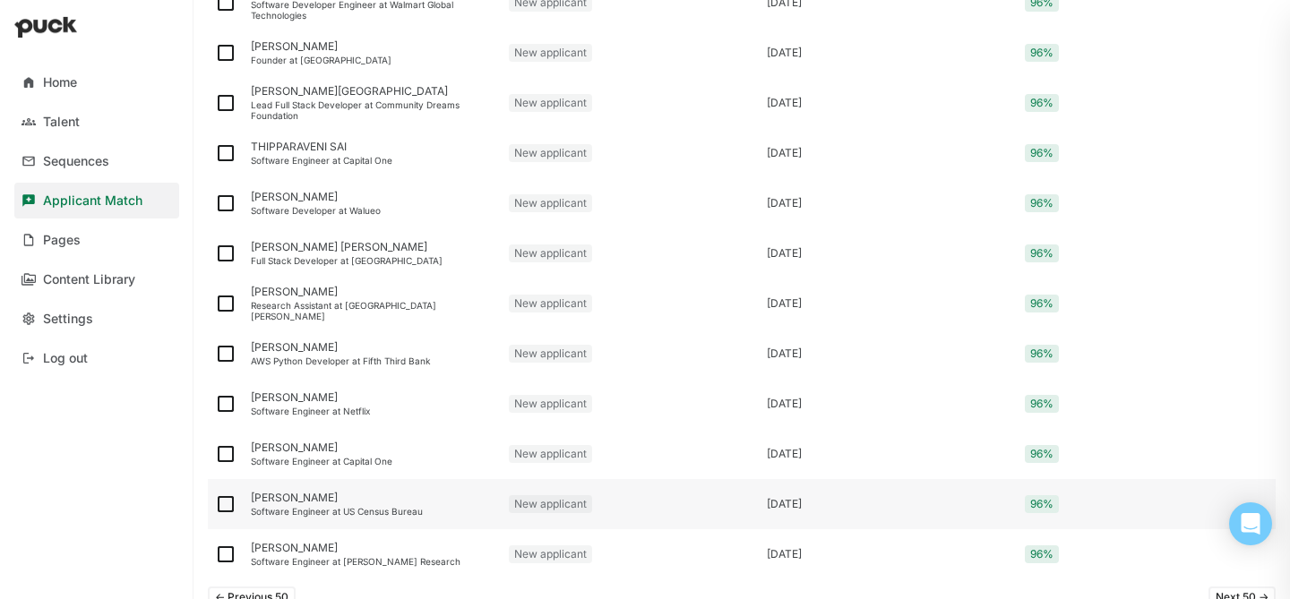
scroll to position [2306, 0]
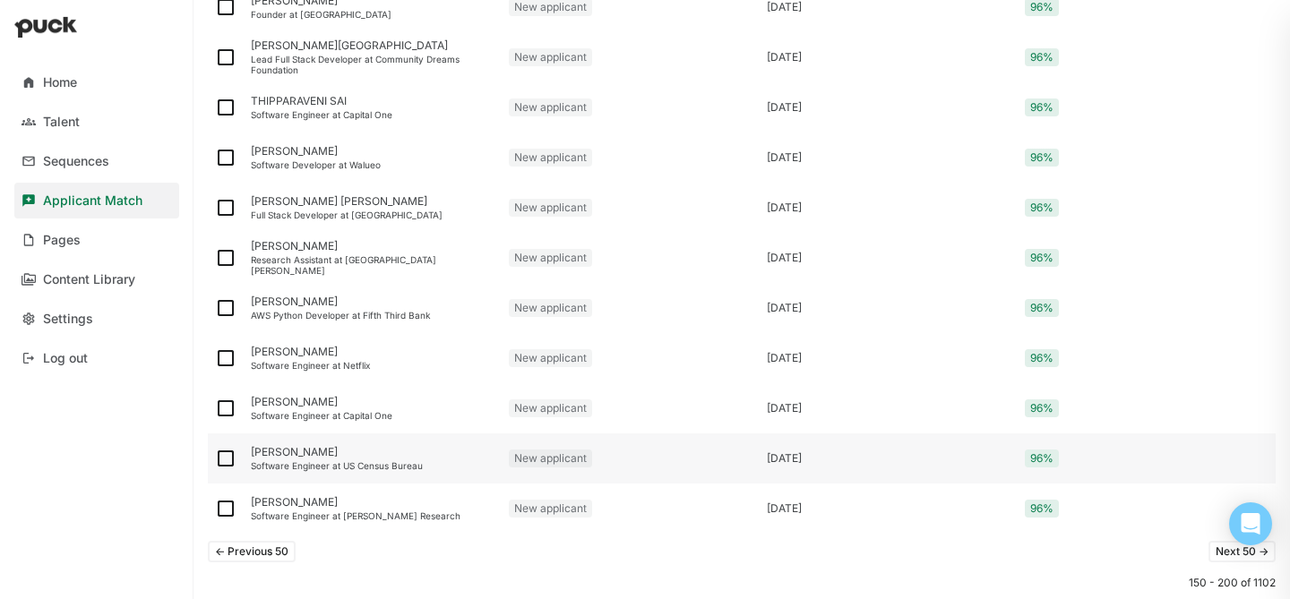
click at [478, 474] on div "[PERSON_NAME] Software Engineer at US Census Bureau" at bounding box center [373, 459] width 258 height 50
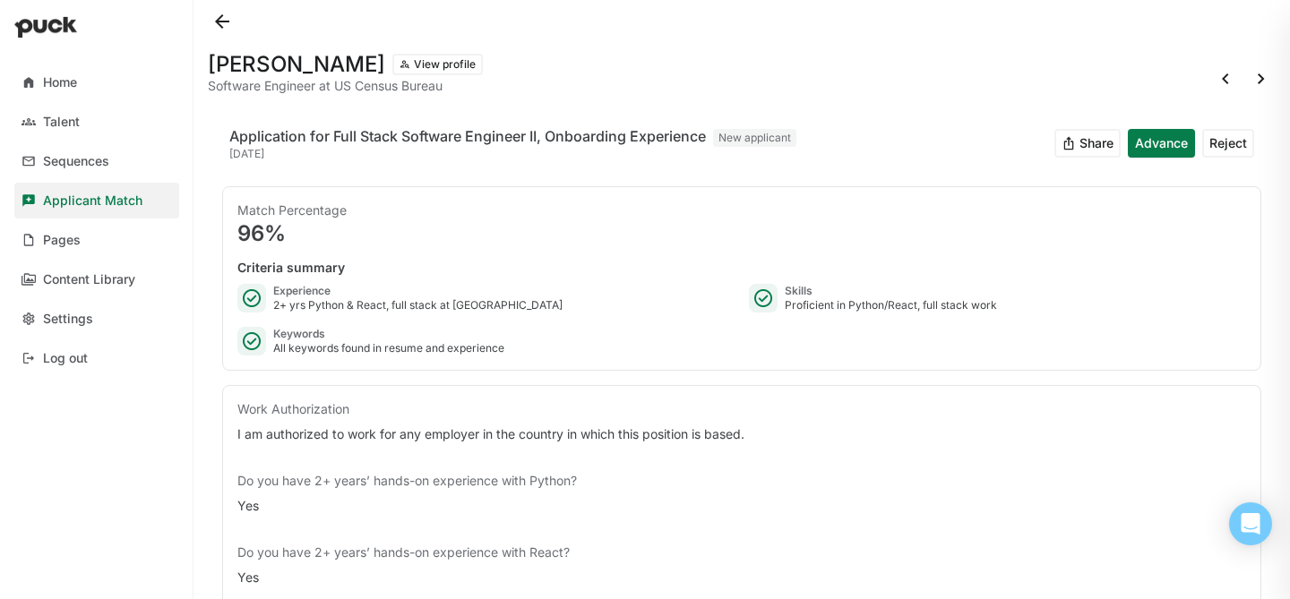
click at [228, 18] on button at bounding box center [222, 21] width 29 height 29
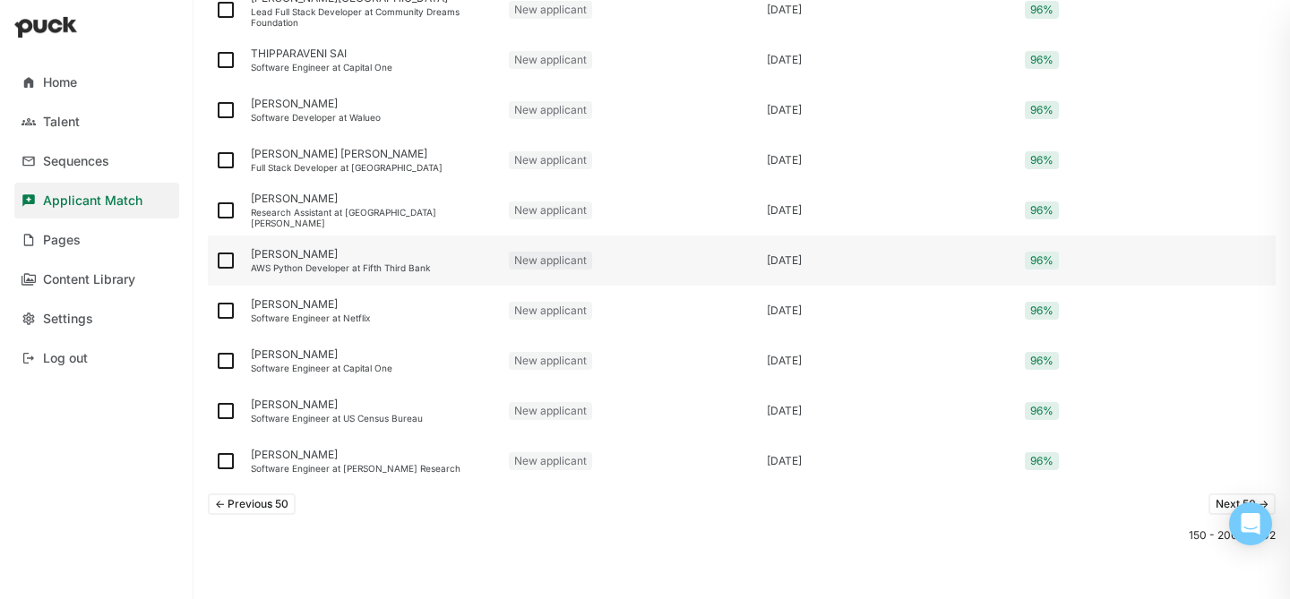
scroll to position [2357, 0]
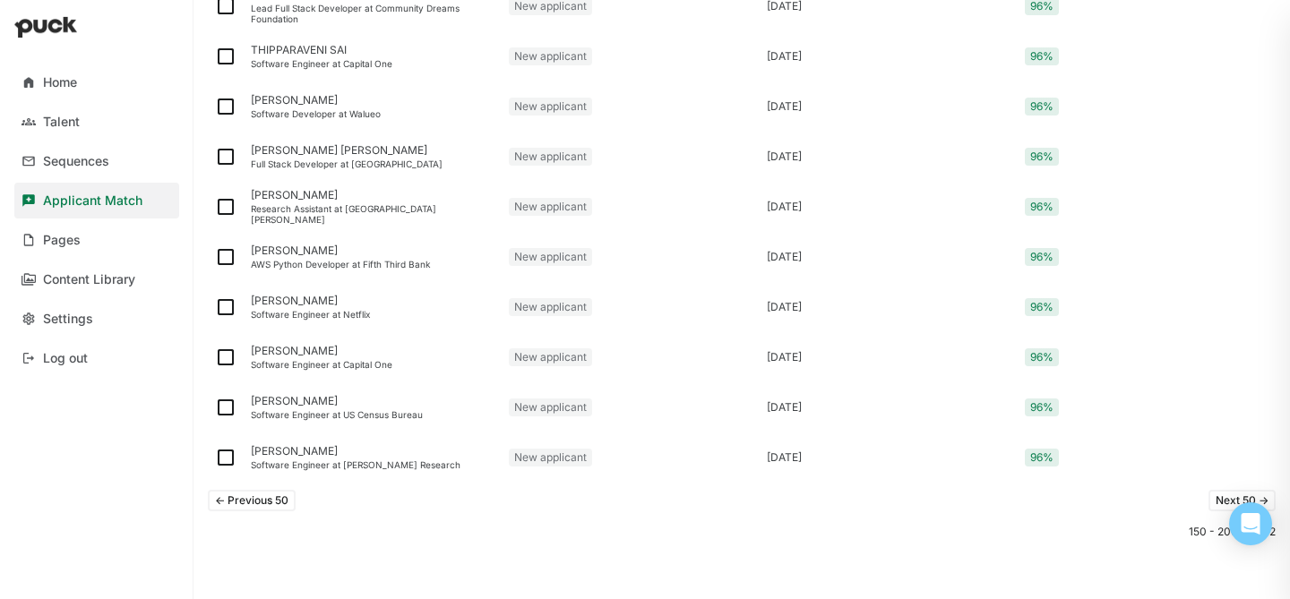
click at [1216, 500] on button "Next 50 ->" at bounding box center [1241, 501] width 67 height 22
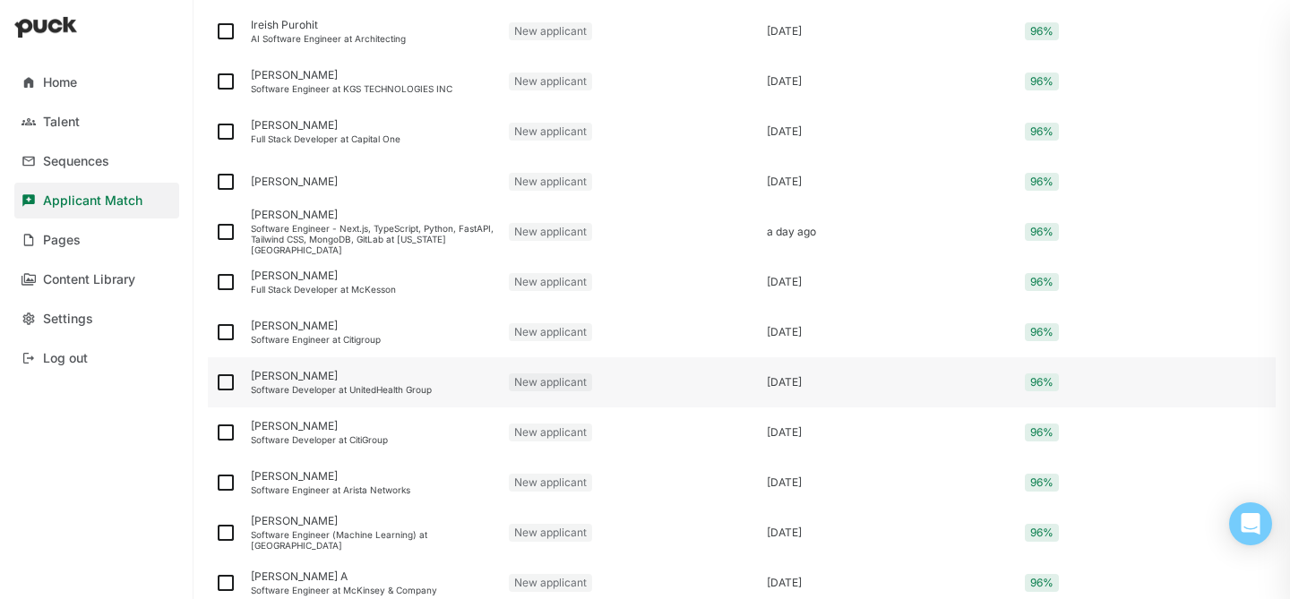
scroll to position [537, 0]
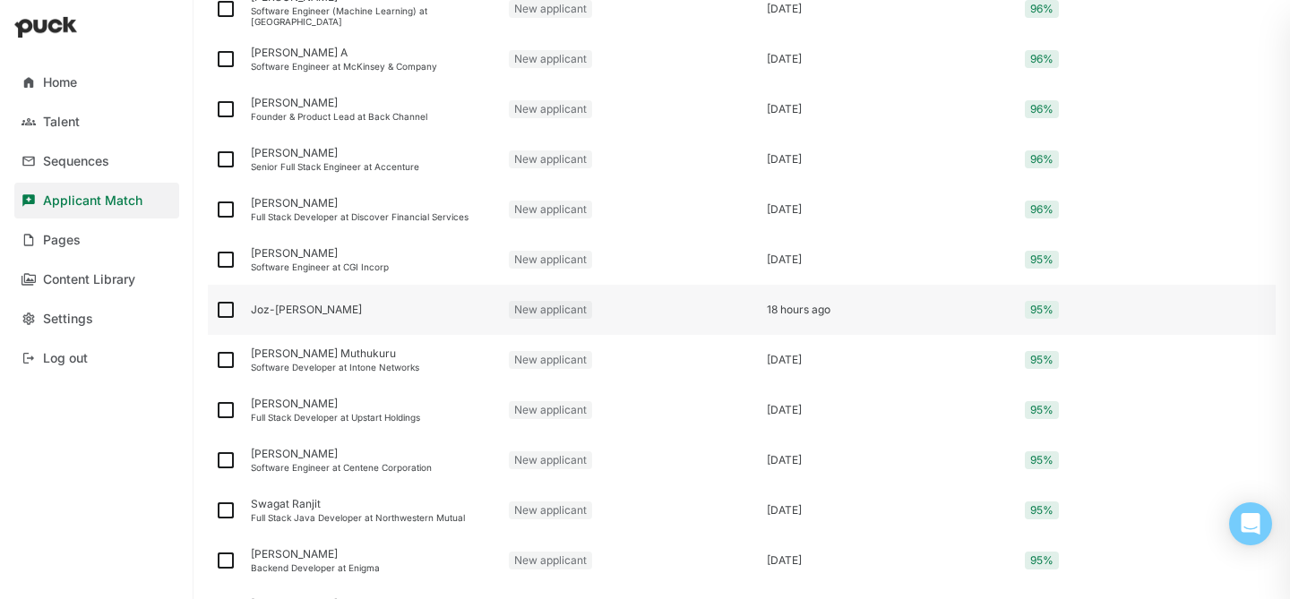
click at [420, 323] on div "Joz-[PERSON_NAME]" at bounding box center [373, 310] width 258 height 50
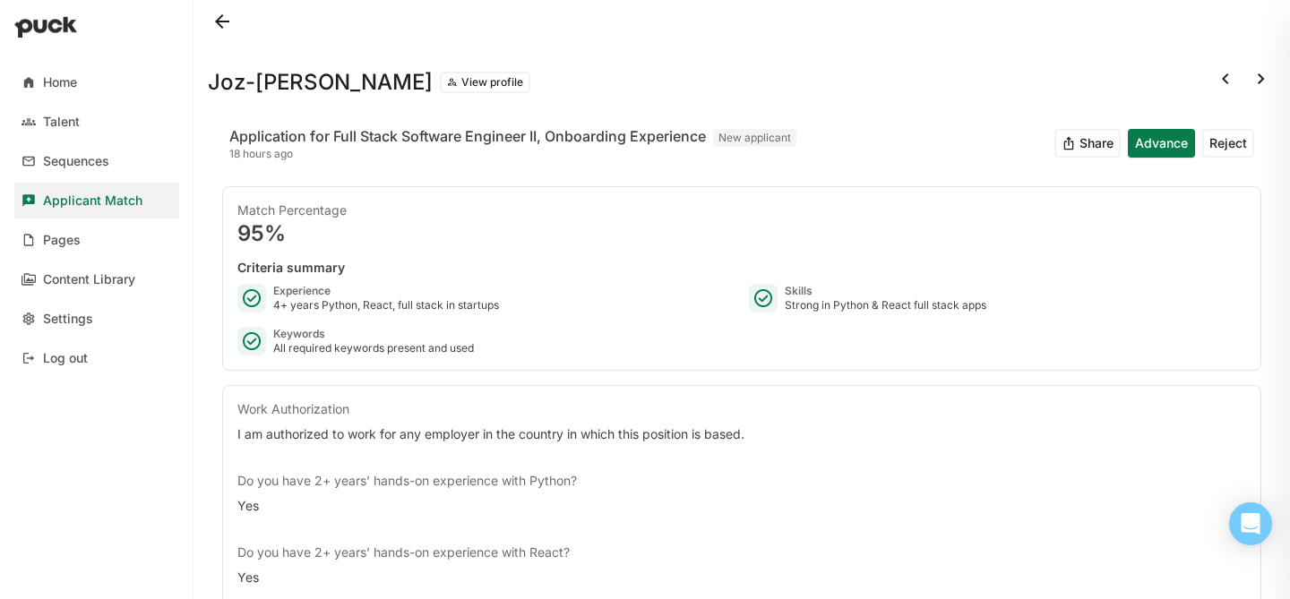
click at [371, 73] on h1 "Joz-[PERSON_NAME]" at bounding box center [320, 83] width 225 height 22
copy h1 "Quince"
click at [232, 21] on button at bounding box center [222, 21] width 29 height 29
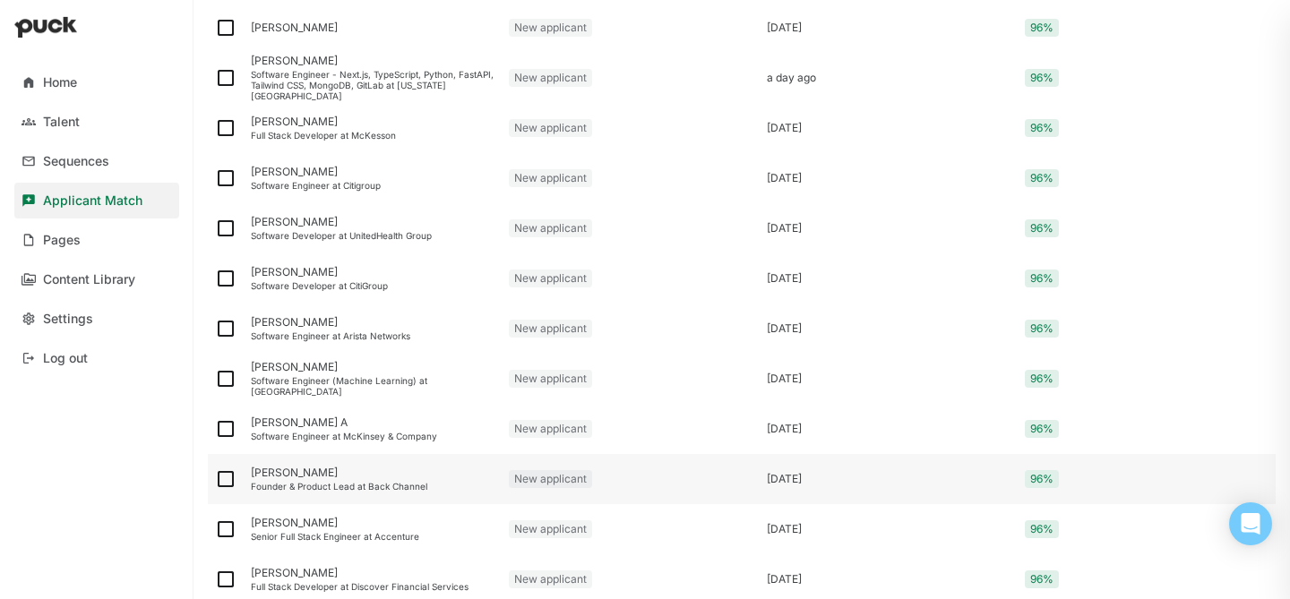
scroll to position [682, 0]
click at [391, 483] on div "Founder & Product Lead at Back Channel" at bounding box center [373, 484] width 244 height 11
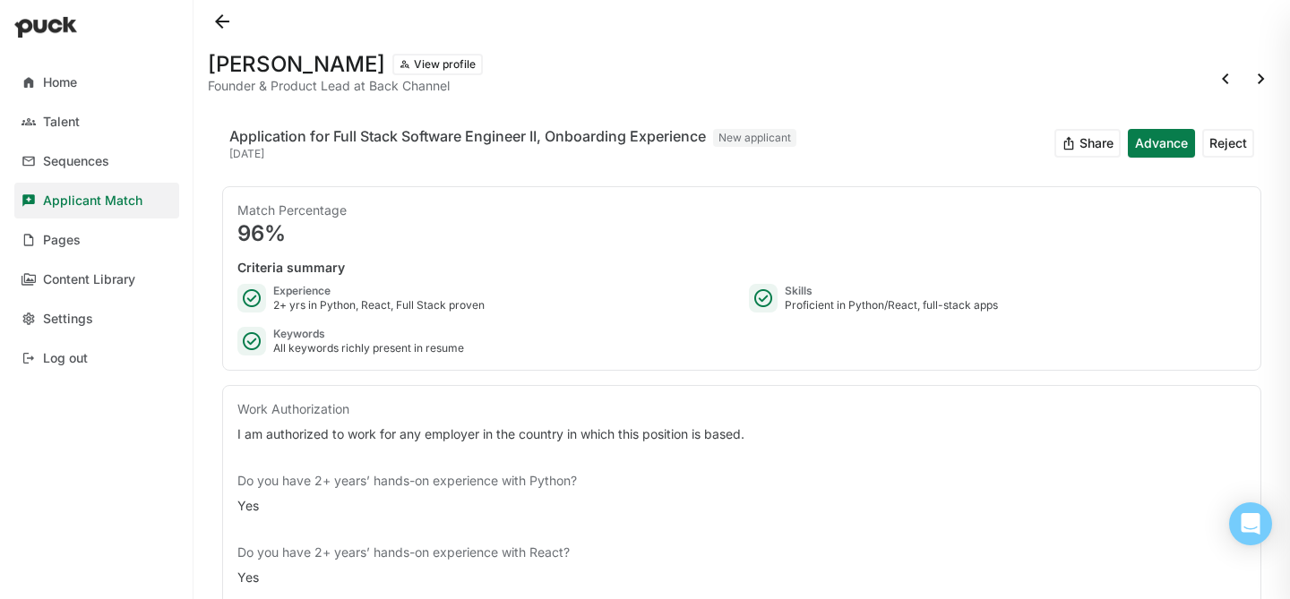
click at [218, 27] on button at bounding box center [222, 21] width 29 height 29
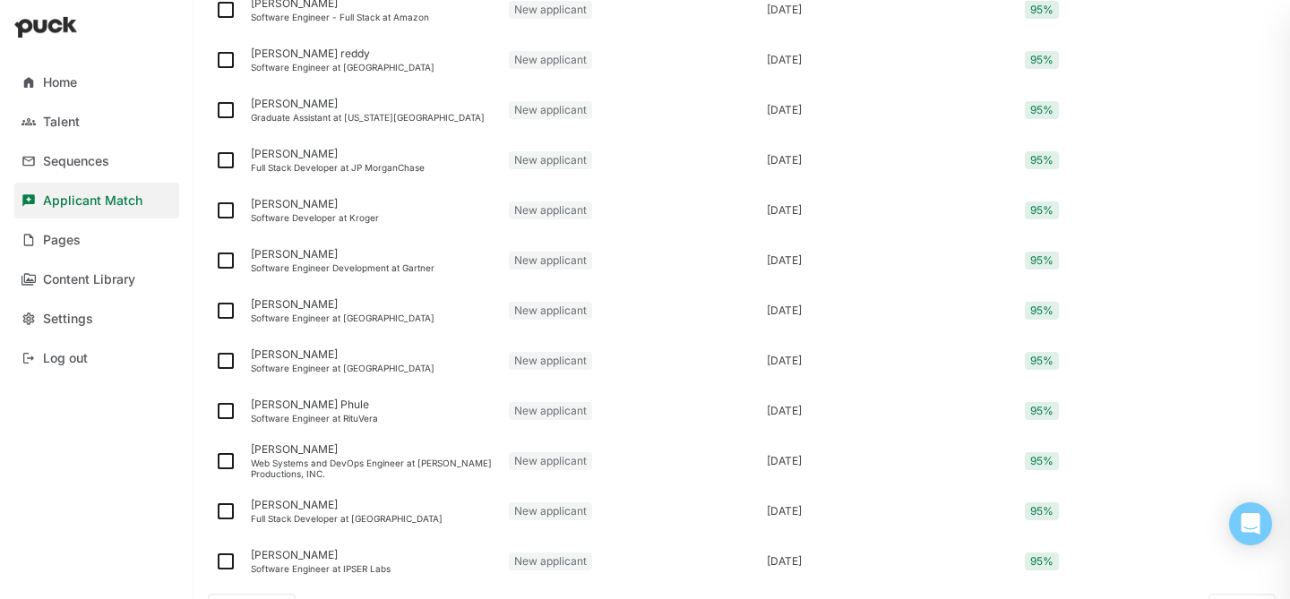
scroll to position [2357, 0]
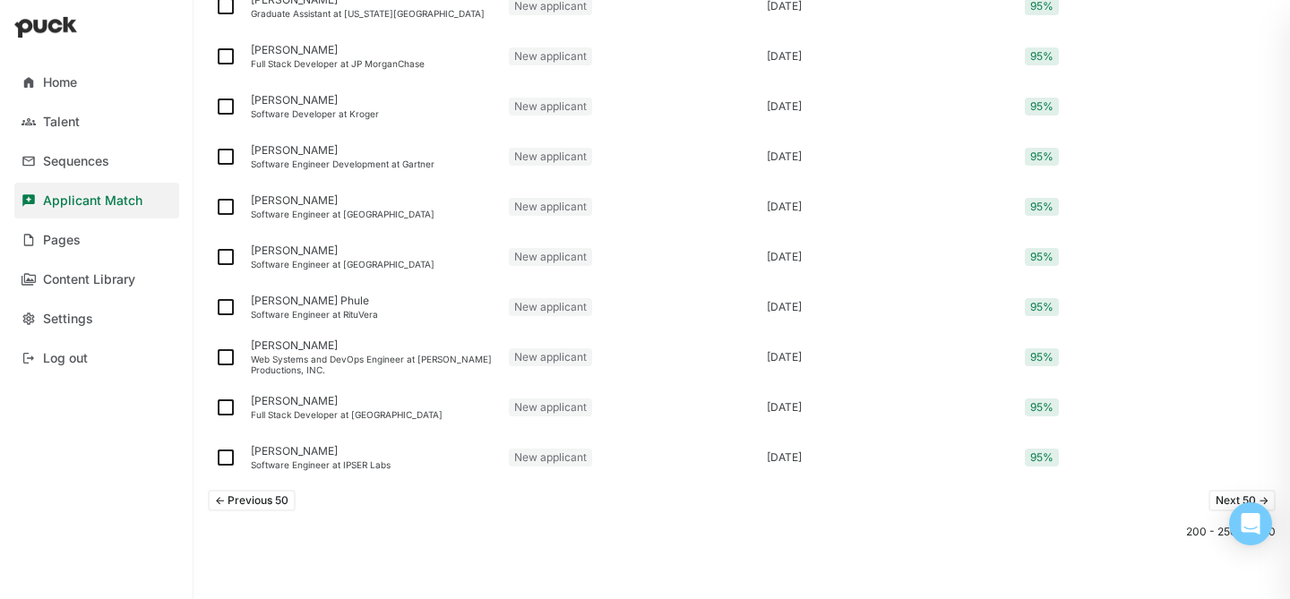
click at [1214, 493] on button "Next 50 ->" at bounding box center [1241, 501] width 67 height 22
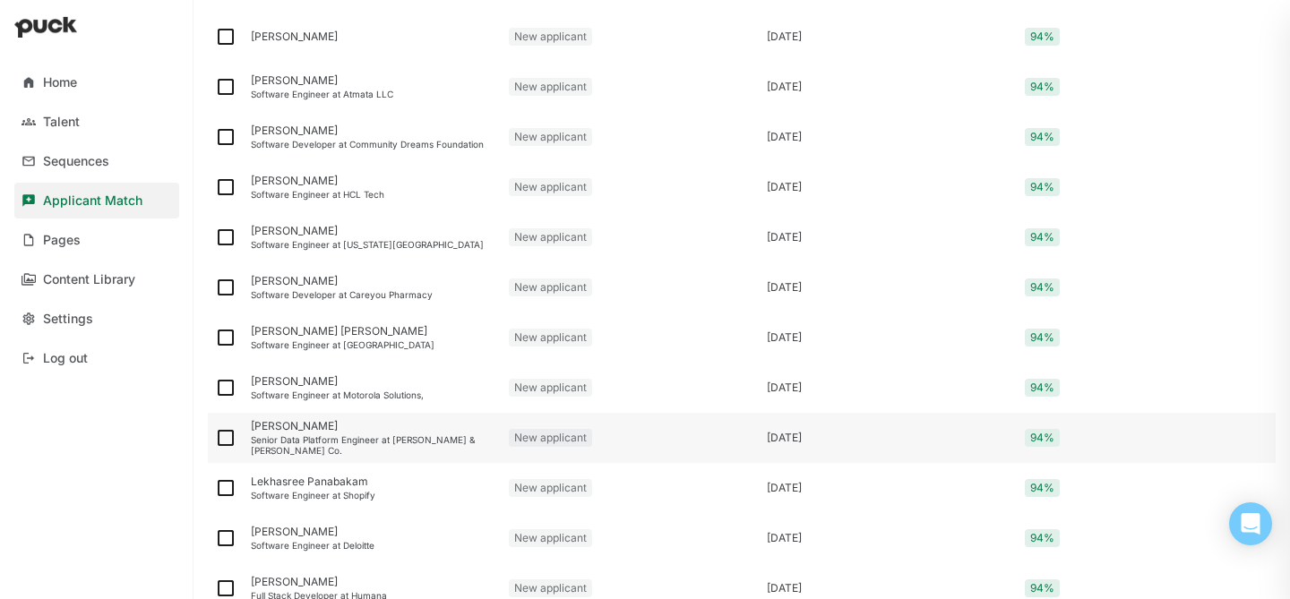
scroll to position [678, 0]
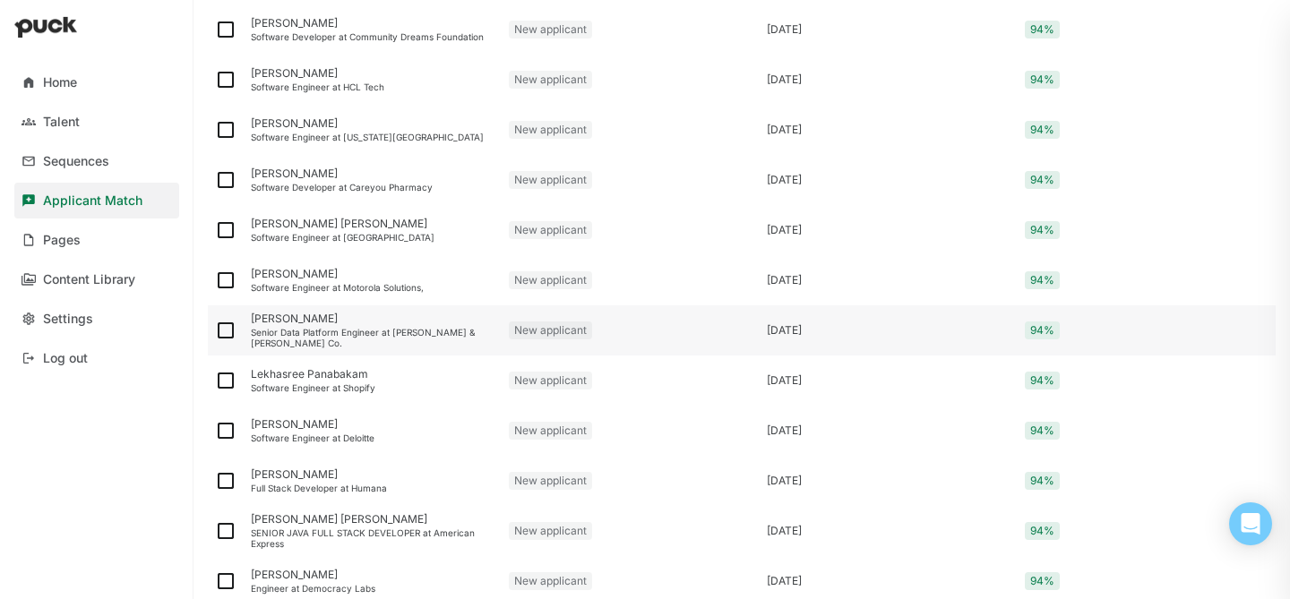
click at [417, 337] on div "Senior Data Platform Engineer at [PERSON_NAME] & [PERSON_NAME] Co." at bounding box center [373, 338] width 244 height 22
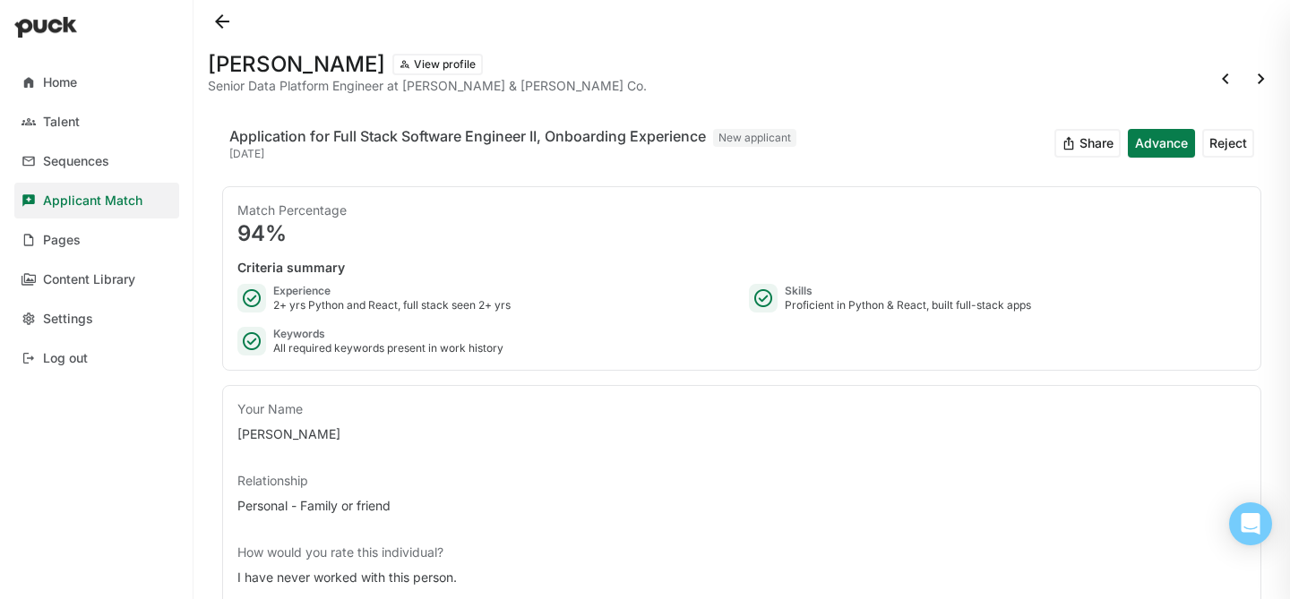
click at [229, 18] on button at bounding box center [222, 21] width 29 height 29
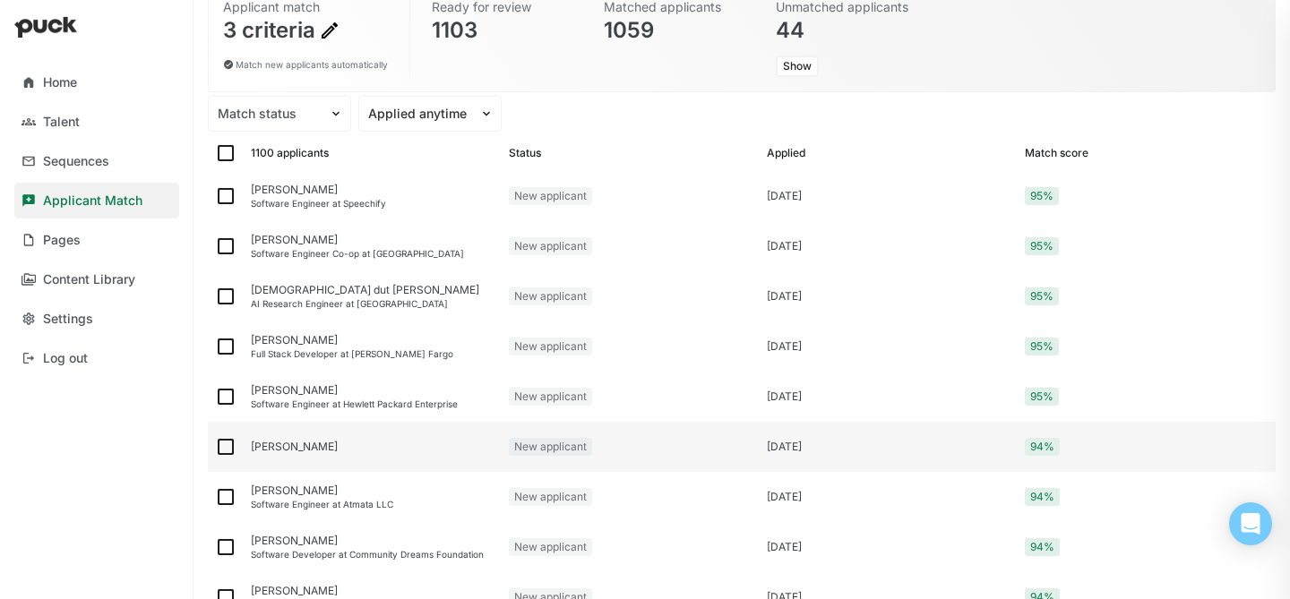
scroll to position [245, 0]
